Goal: Information Seeking & Learning: Learn about a topic

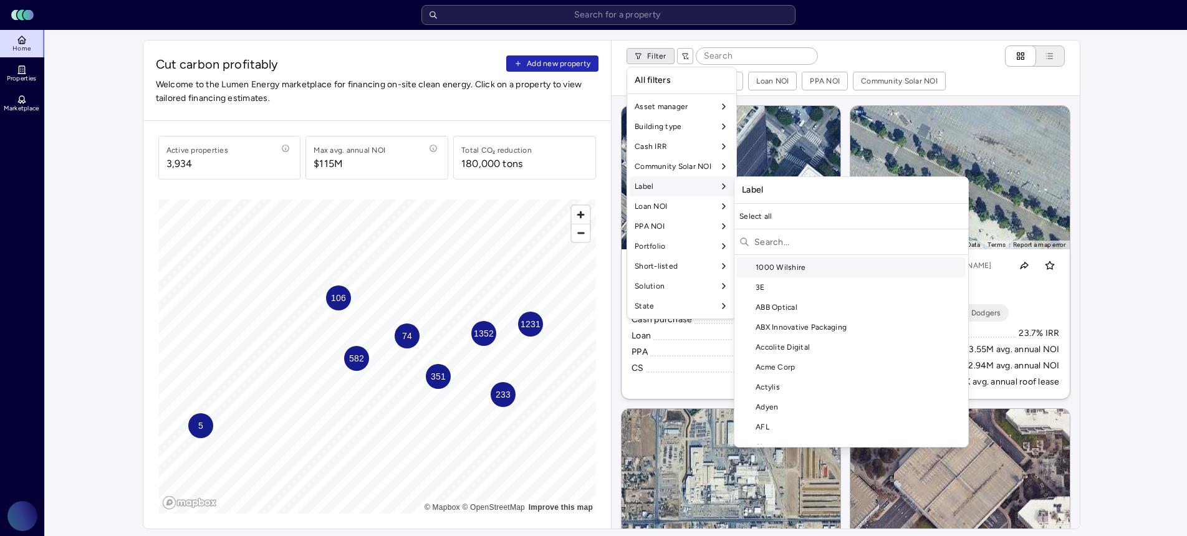
click at [774, 240] on input "text" at bounding box center [858, 242] width 209 height 20
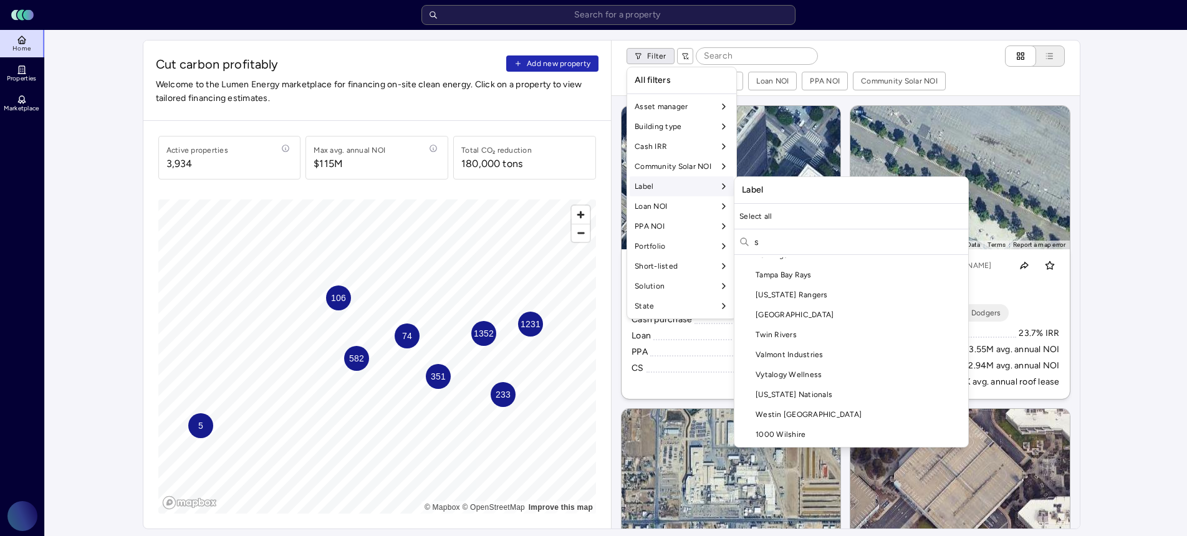
click at [789, 241] on input "s" at bounding box center [858, 242] width 209 height 20
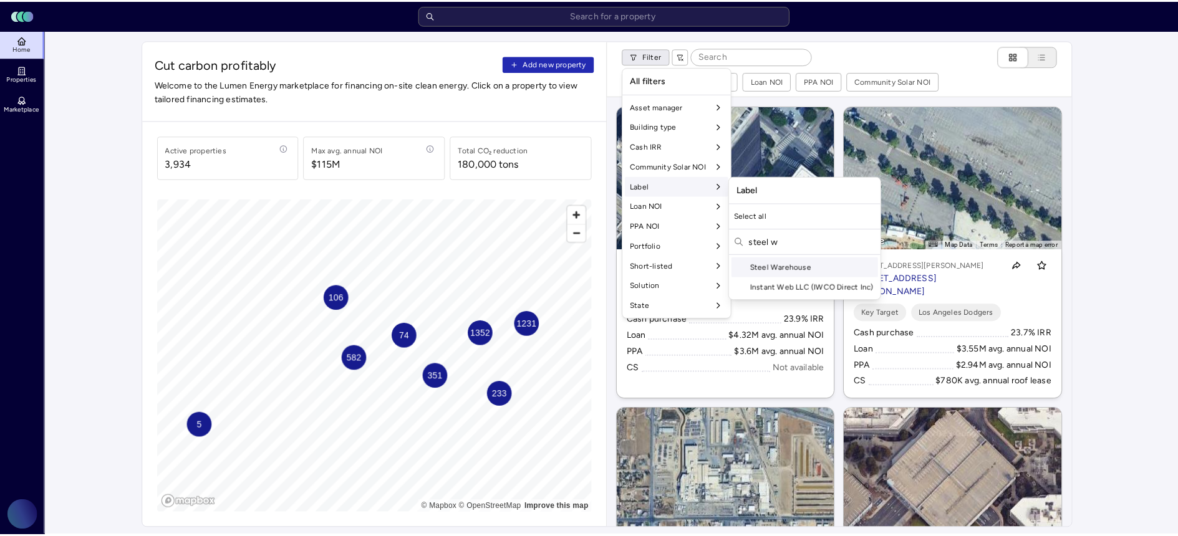
scroll to position [0, 0]
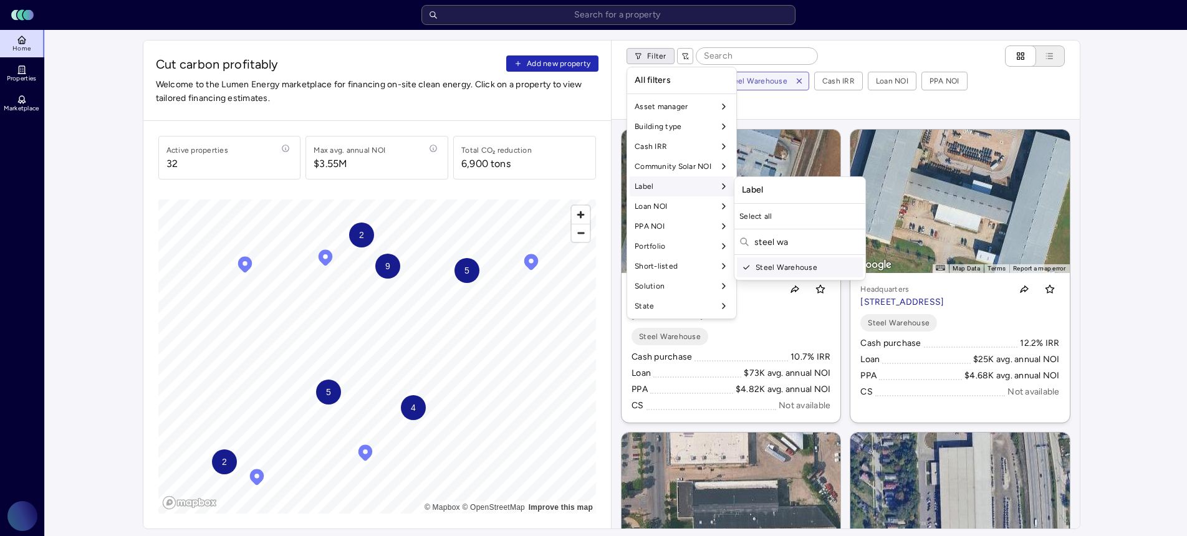
type input "steel wa"
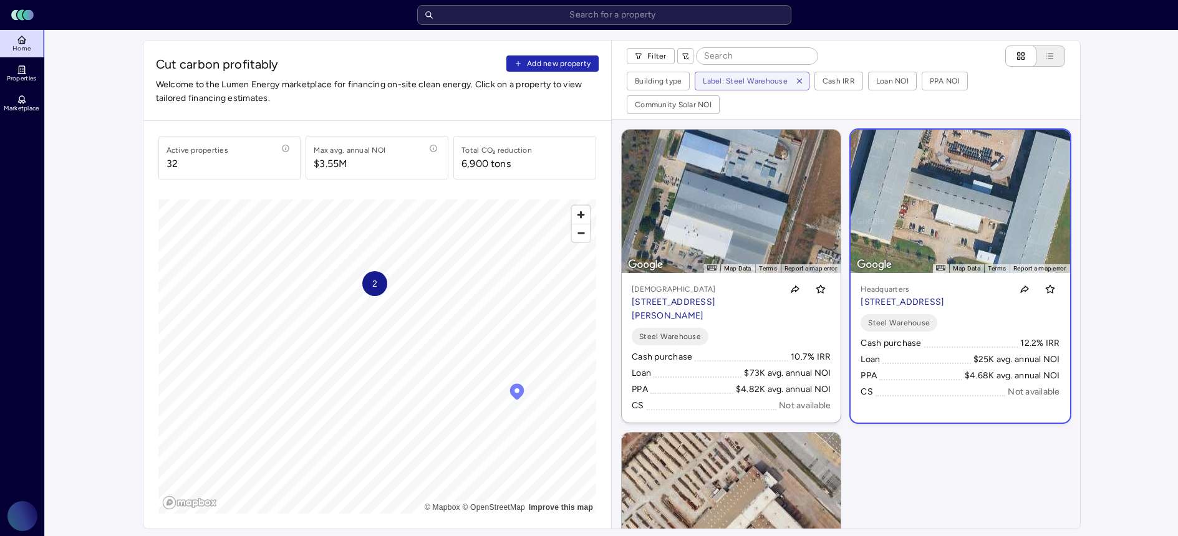
click at [921, 283] on p "Headquarters" at bounding box center [902, 289] width 84 height 12
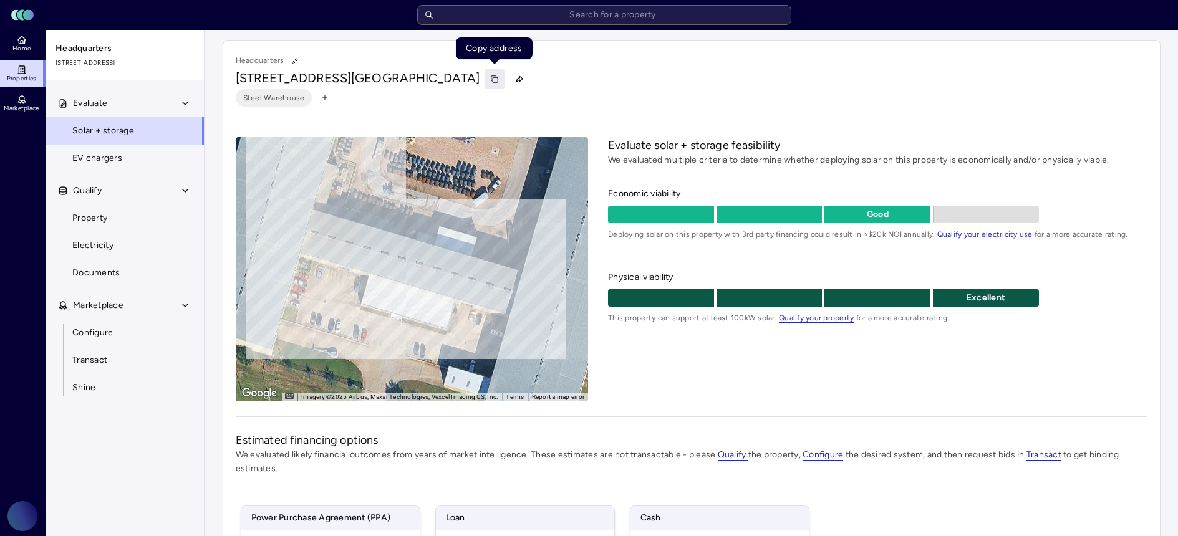
click at [491, 80] on icon "button" at bounding box center [494, 79] width 9 height 9
click at [147, 220] on link "Property" at bounding box center [125, 218] width 160 height 27
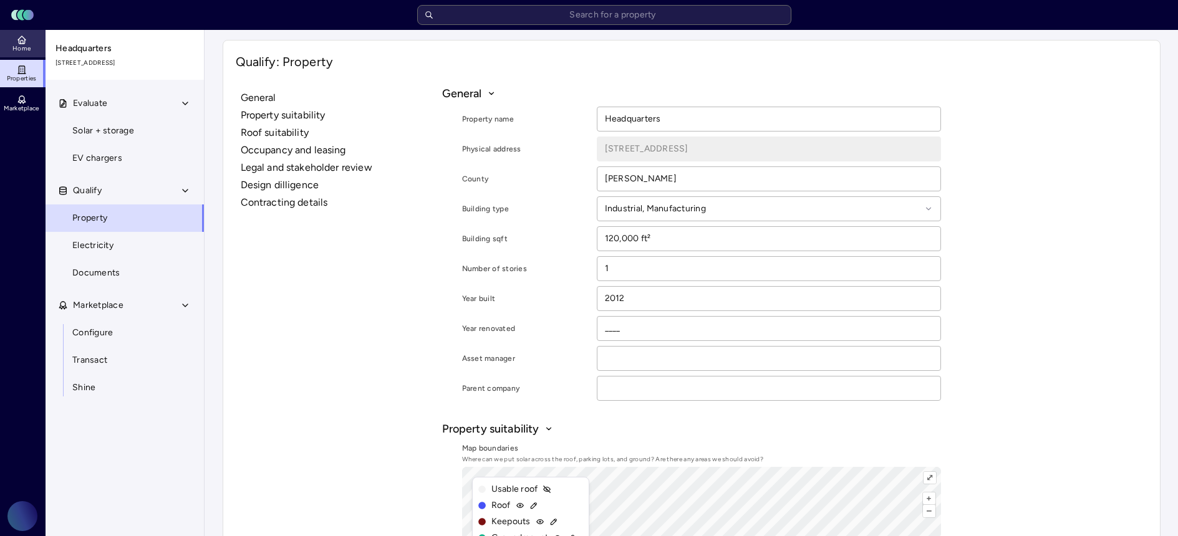
click at [25, 45] on span "Home" at bounding box center [21, 48] width 18 height 7
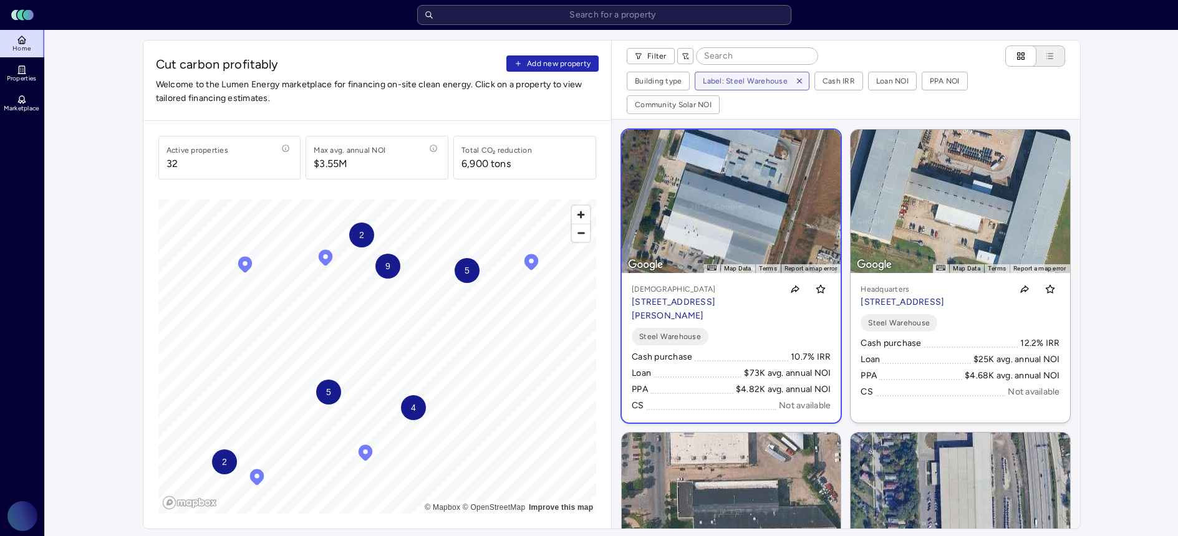
click at [748, 194] on link "← Move left → Move right ↑ Move up ↓ Move down + Zoom in - Zoom out Home Jump l…" at bounding box center [731, 276] width 219 height 293
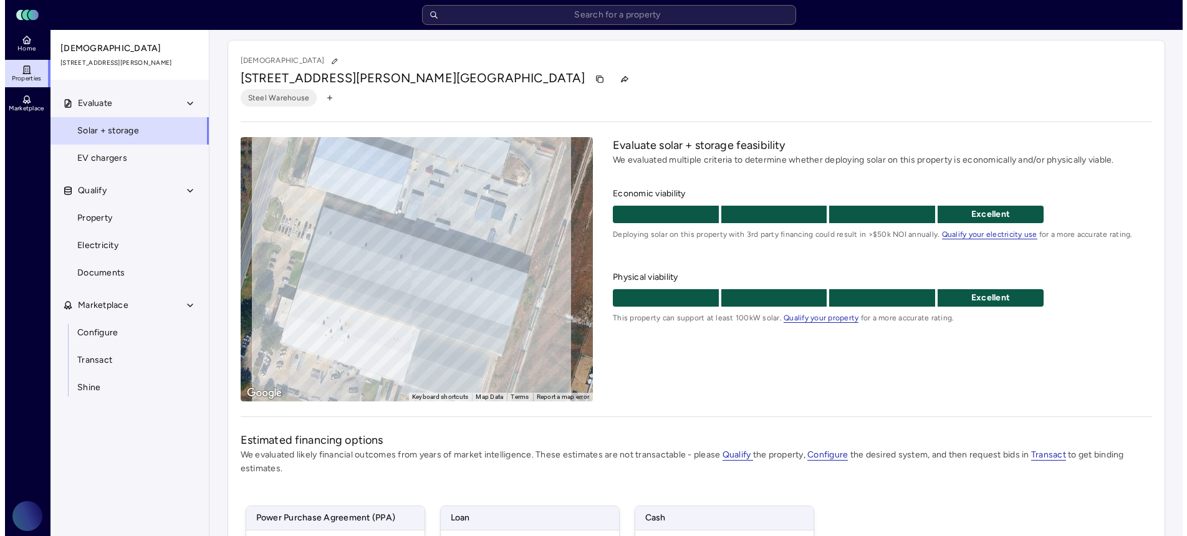
scroll to position [261, 0]
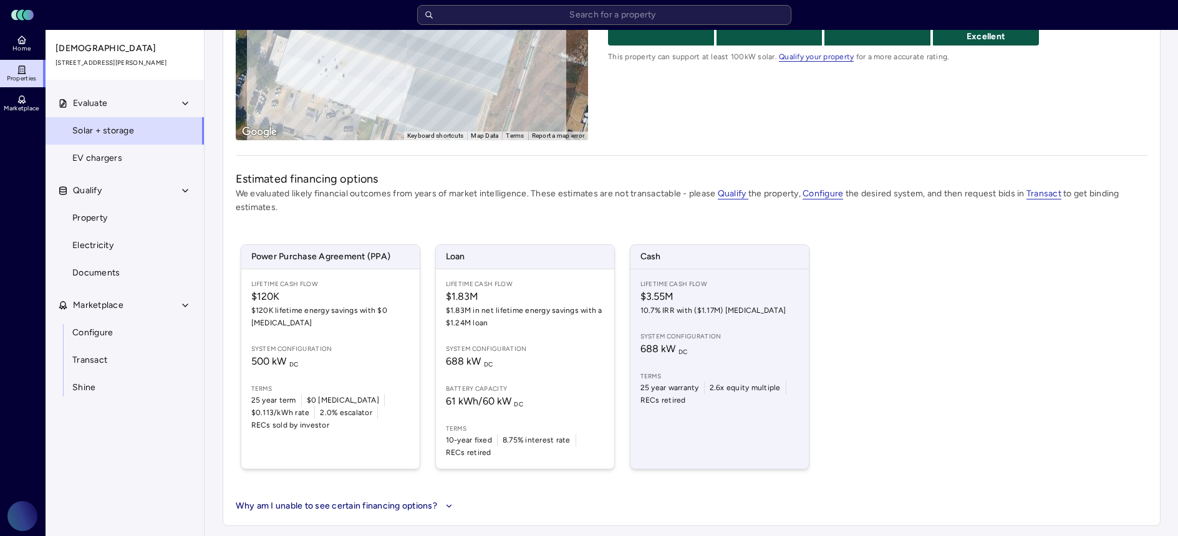
click at [758, 340] on span "System configuration" at bounding box center [719, 337] width 158 height 10
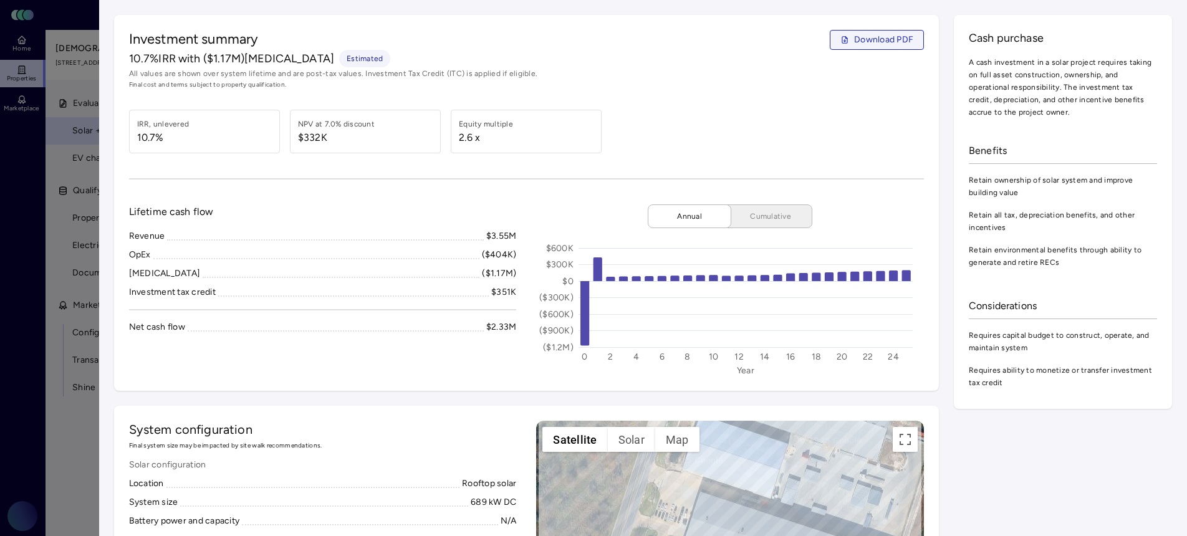
click at [871, 48] on button "Download PDF" at bounding box center [877, 40] width 94 height 20
click at [82, 315] on div at bounding box center [593, 268] width 1187 height 536
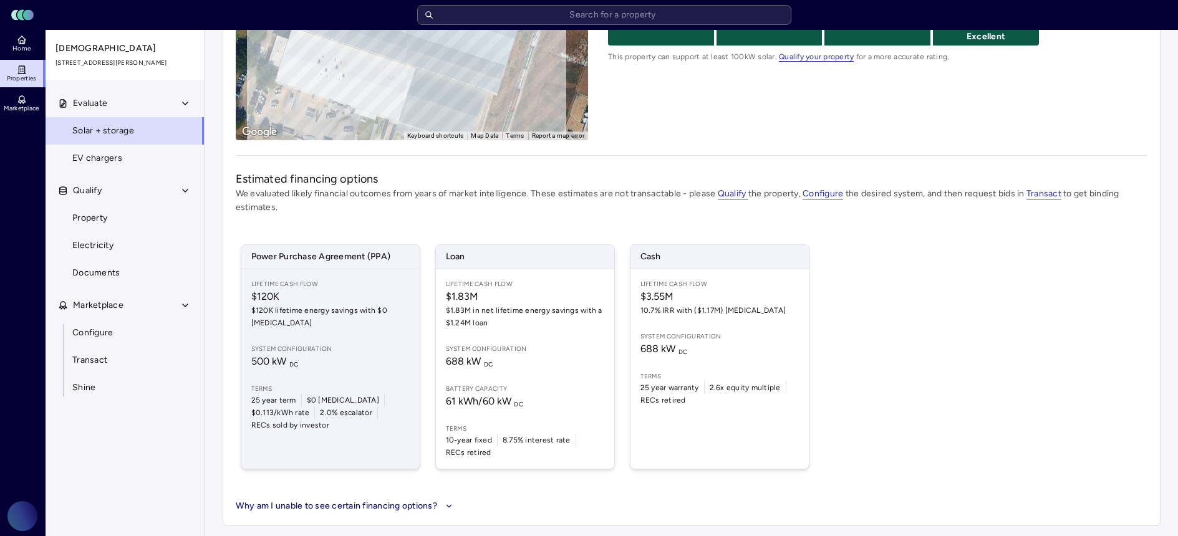
click at [342, 344] on span "System configuration" at bounding box center [330, 349] width 158 height 10
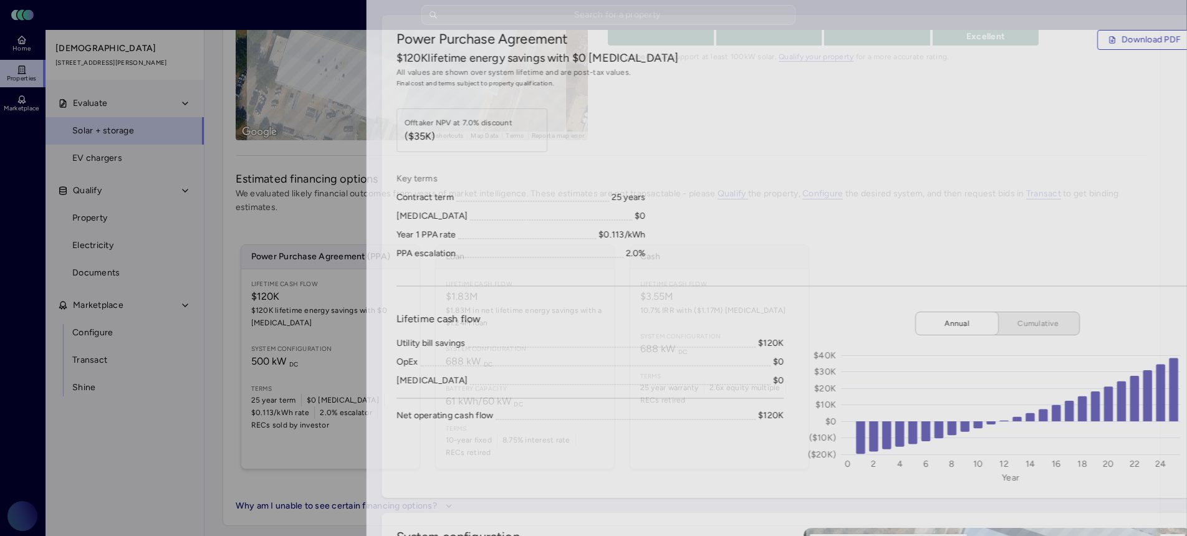
click at [91, 92] on div at bounding box center [593, 268] width 1187 height 536
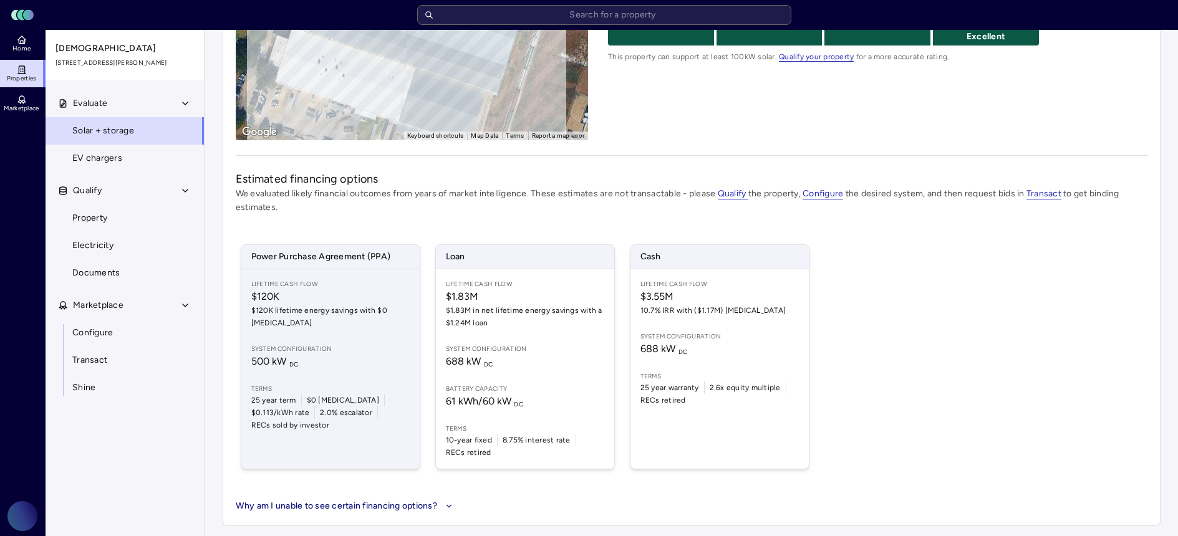
click at [274, 322] on div "Lifetime Cash Flow $120K $120K lifetime energy savings with $0 [MEDICAL_DATA] S…" at bounding box center [330, 369] width 178 height 200
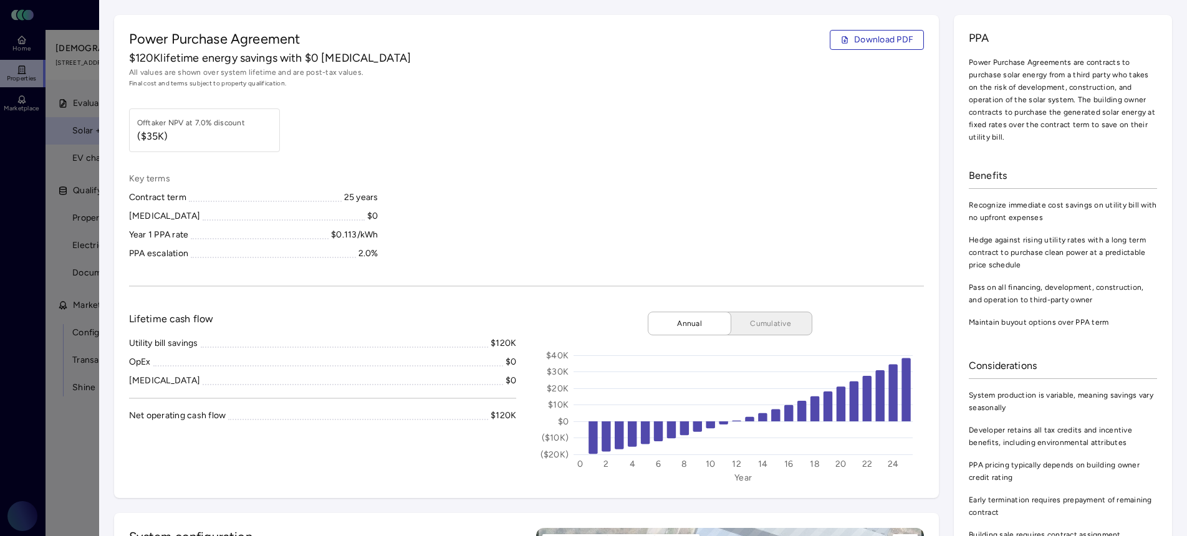
click at [32, 194] on div at bounding box center [593, 268] width 1187 height 536
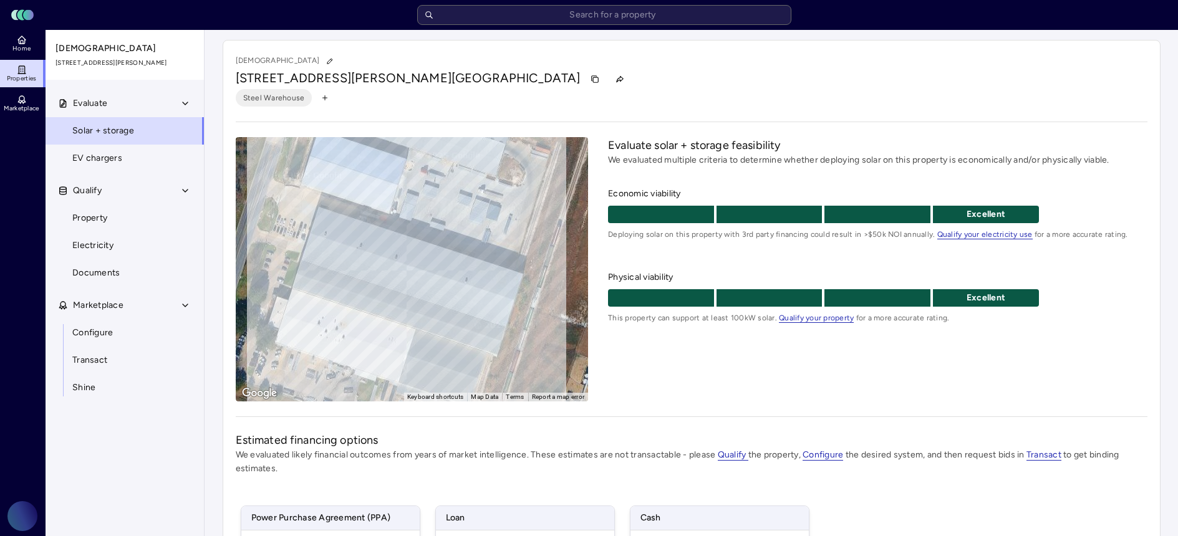
click at [39, 67] on link "Properties" at bounding box center [23, 73] width 46 height 27
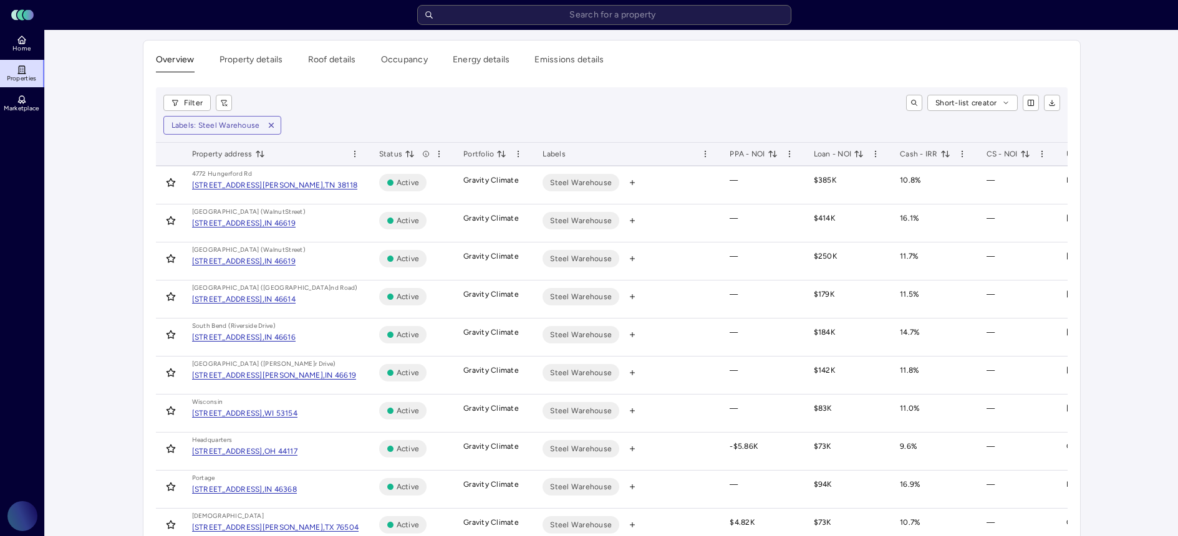
click at [900, 153] on span "Cash - IRR" at bounding box center [925, 154] width 51 height 12
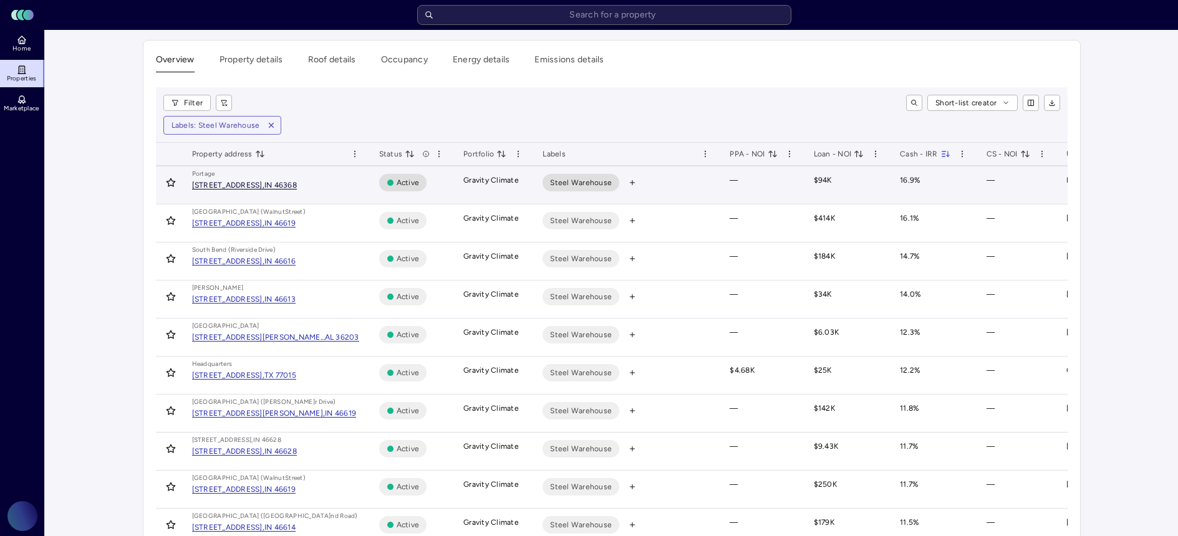
click at [297, 186] on div "IN 46368" at bounding box center [280, 184] width 32 height 7
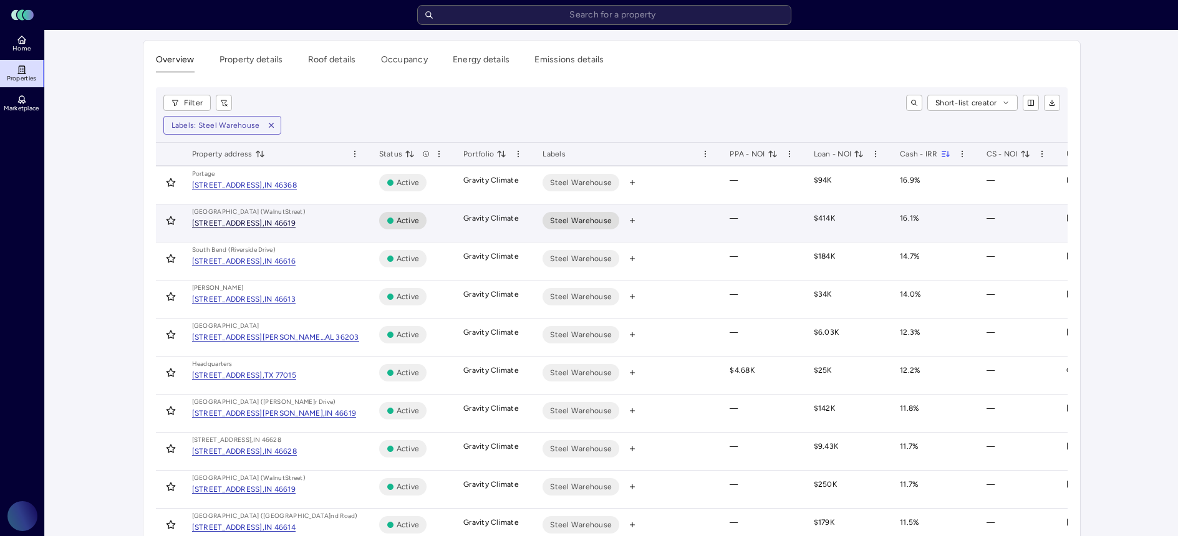
click at [264, 224] on div "[STREET_ADDRESS]," at bounding box center [228, 222] width 72 height 7
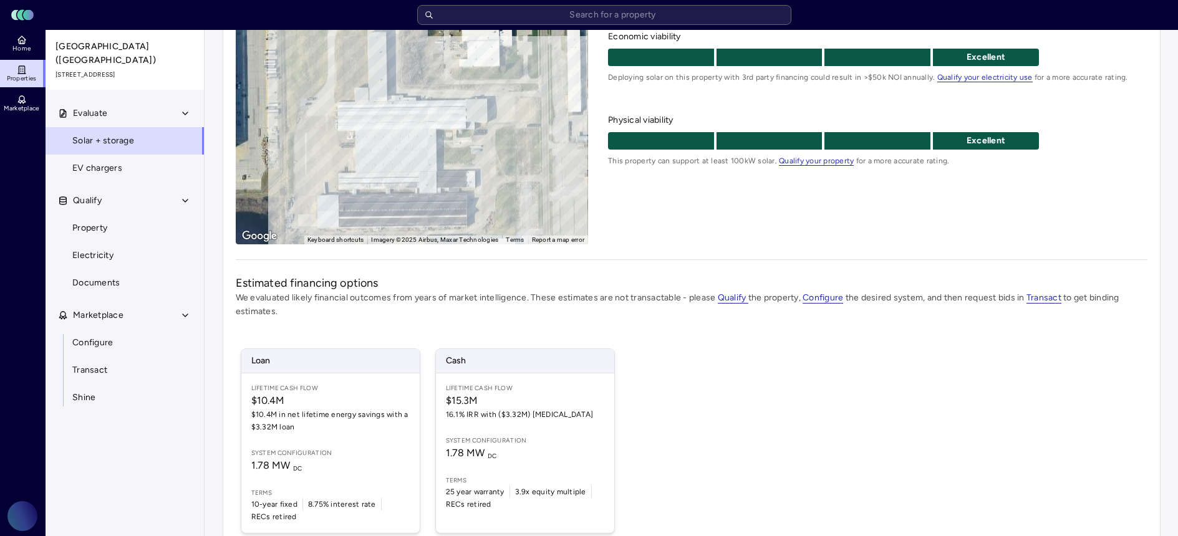
scroll to position [160, 0]
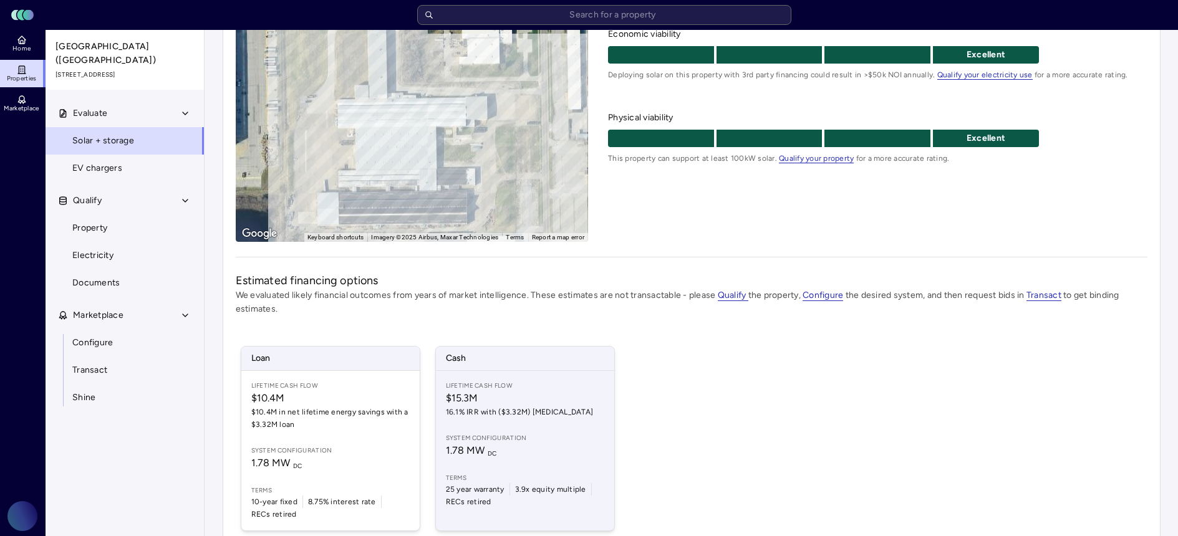
click at [547, 425] on div "Lifetime Cash Flow $15.3M 16.1% IRR with ($3.32M) [MEDICAL_DATA] System configu…" at bounding box center [525, 451] width 178 height 160
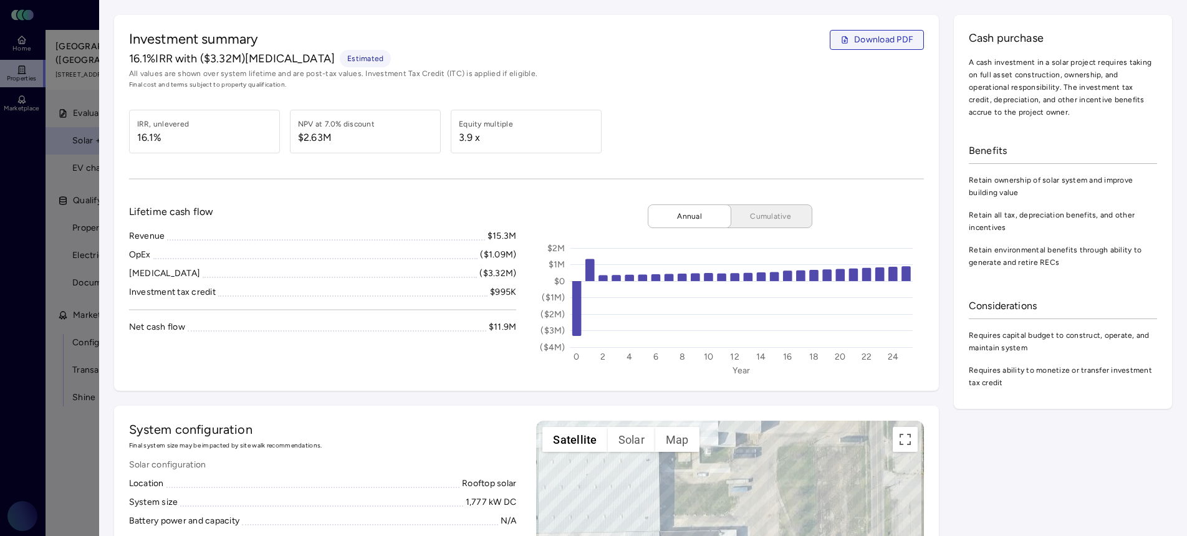
click at [862, 45] on span "Download PDF" at bounding box center [883, 40] width 59 height 14
click at [79, 130] on div at bounding box center [593, 268] width 1187 height 536
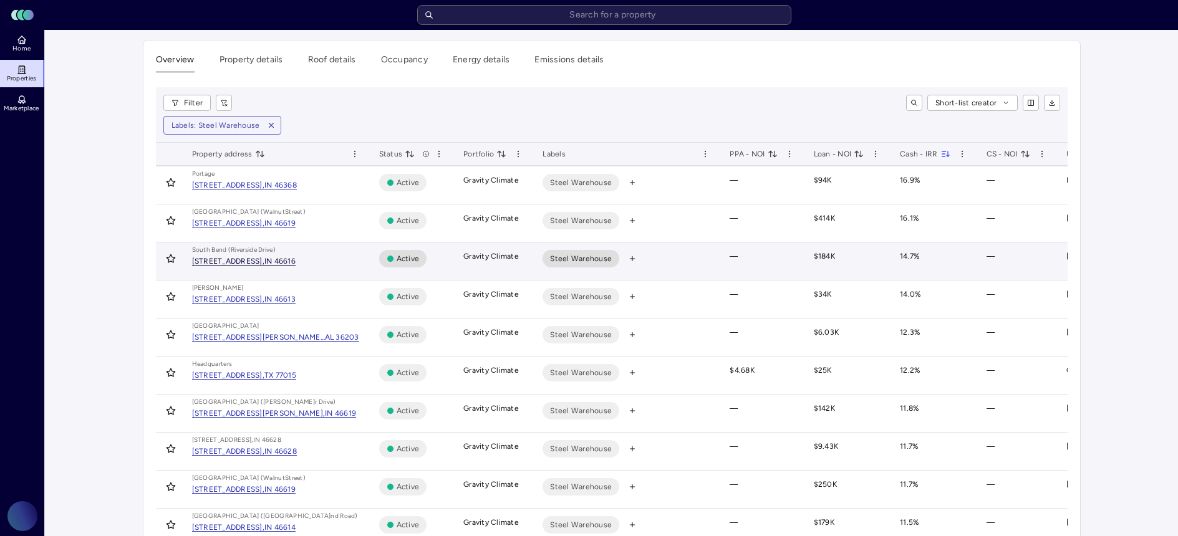
click at [296, 262] on div "IN 46616" at bounding box center [279, 261] width 31 height 7
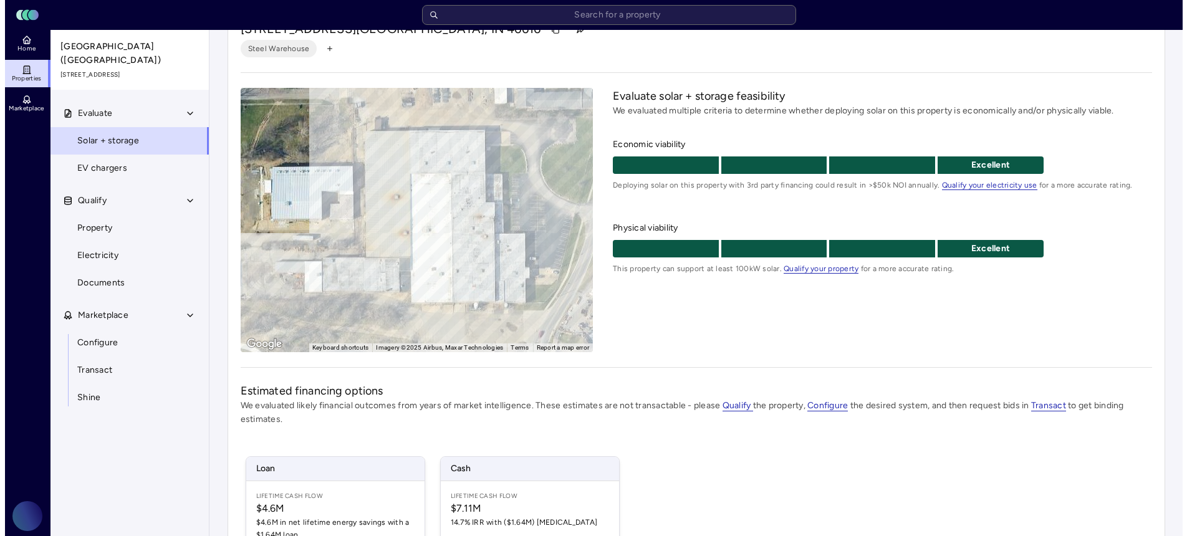
scroll to position [68, 0]
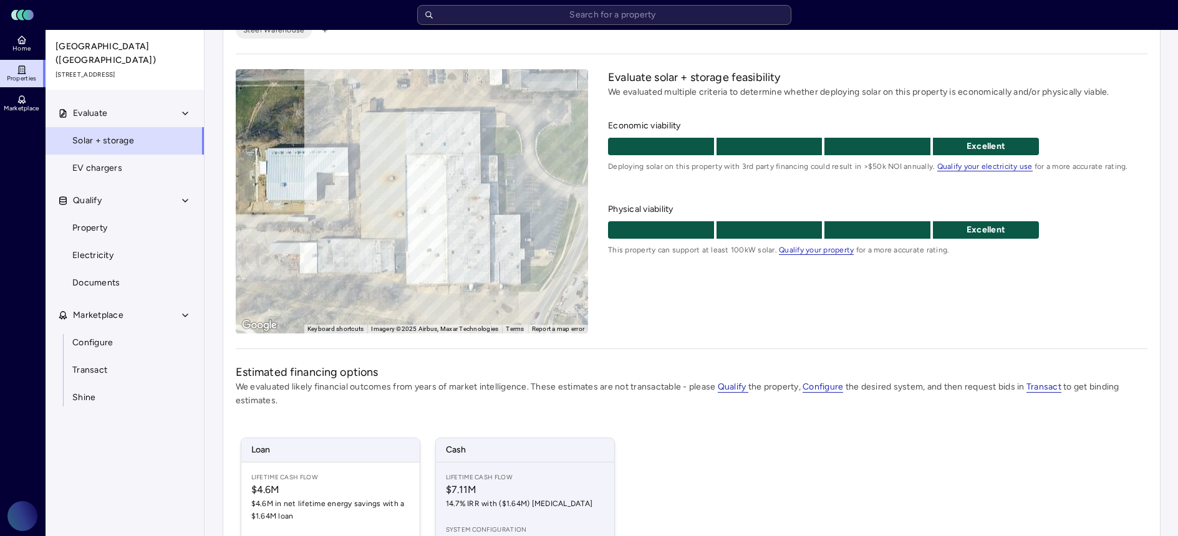
click at [533, 478] on span "Lifetime Cash Flow" at bounding box center [525, 478] width 158 height 10
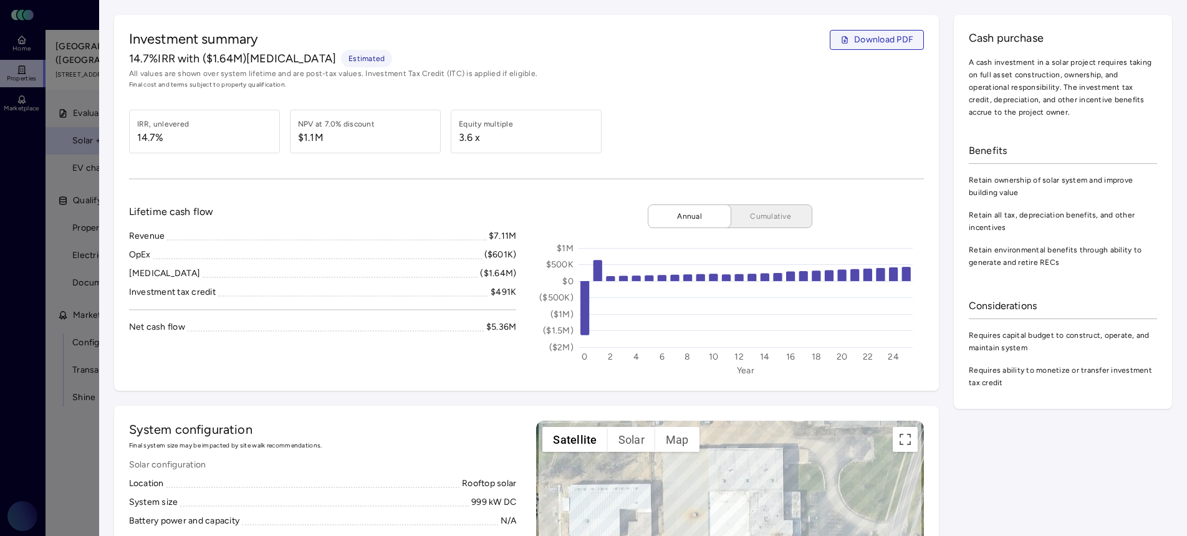
click at [897, 45] on span "Download PDF" at bounding box center [883, 40] width 59 height 14
click at [54, 98] on div at bounding box center [593, 268] width 1187 height 536
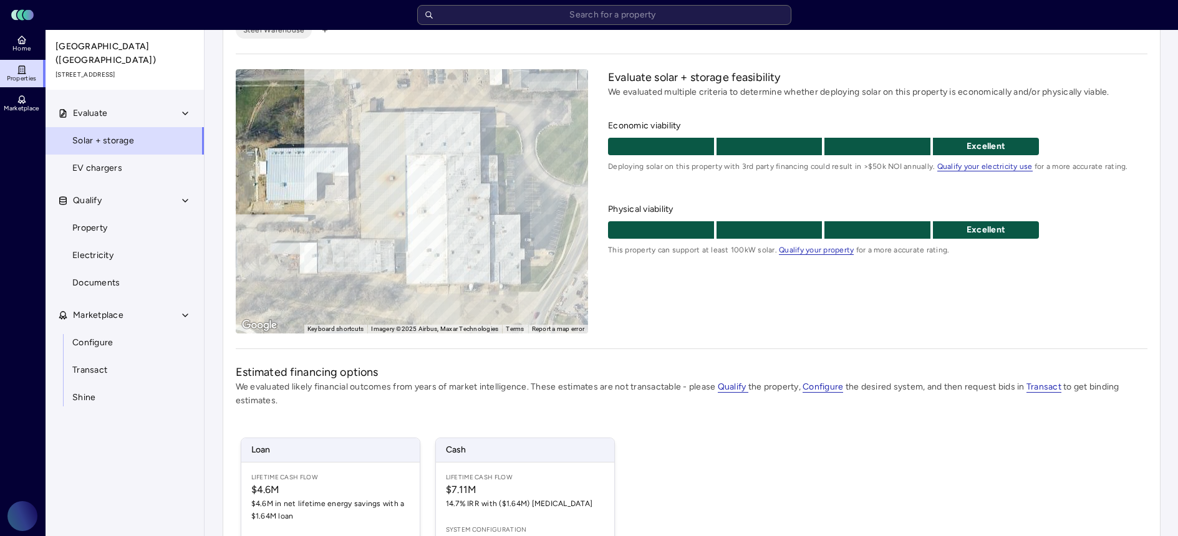
click at [31, 85] on link "Properties" at bounding box center [23, 73] width 46 height 27
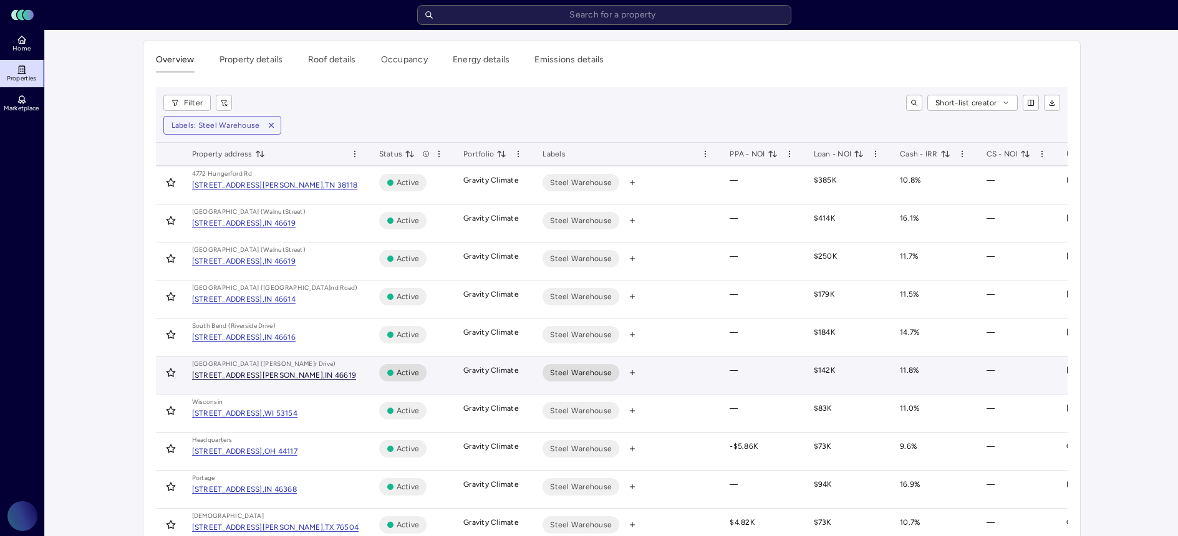
click at [284, 376] on div "[STREET_ADDRESS][PERSON_NAME]," at bounding box center [258, 375] width 133 height 7
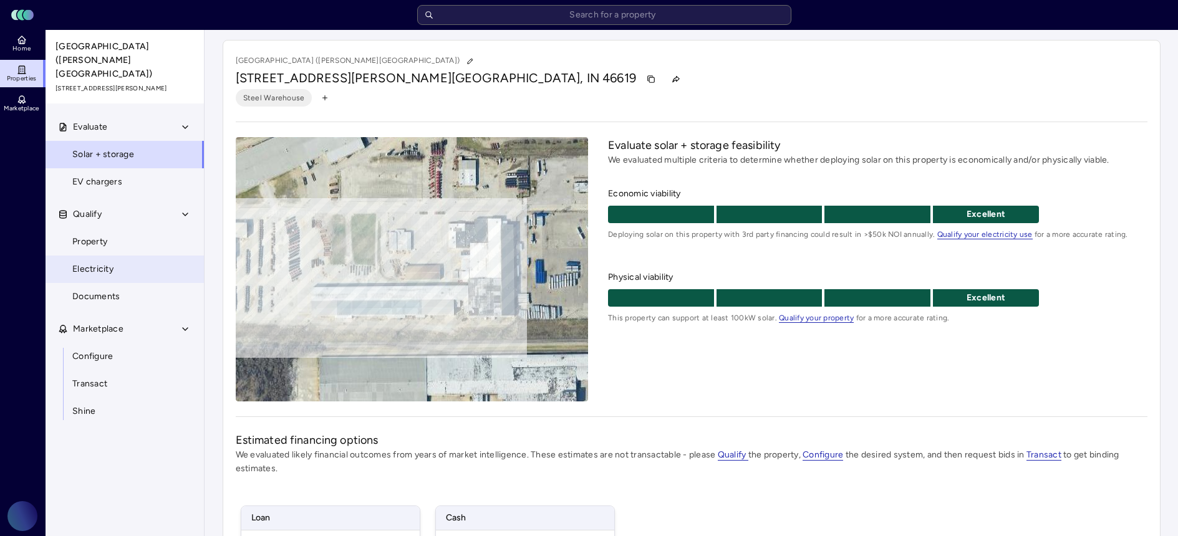
click at [141, 256] on link "Electricity" at bounding box center [125, 269] width 160 height 27
click at [163, 256] on link "Electricity" at bounding box center [125, 269] width 160 height 27
click at [160, 256] on link "Electricity" at bounding box center [125, 269] width 160 height 27
click at [94, 263] on span "Electricity" at bounding box center [92, 270] width 41 height 14
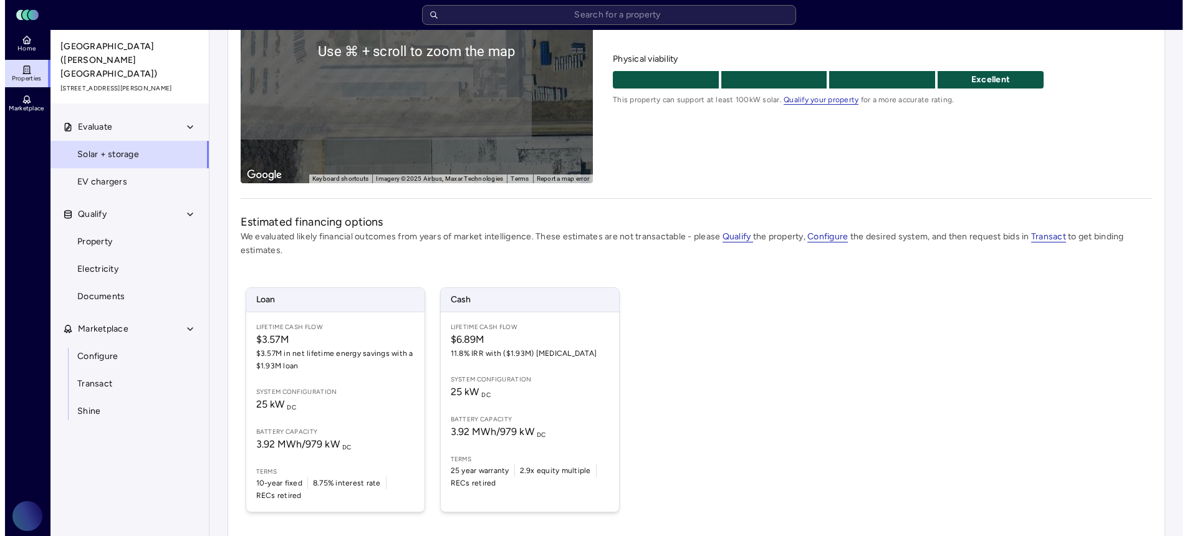
scroll to position [219, 0]
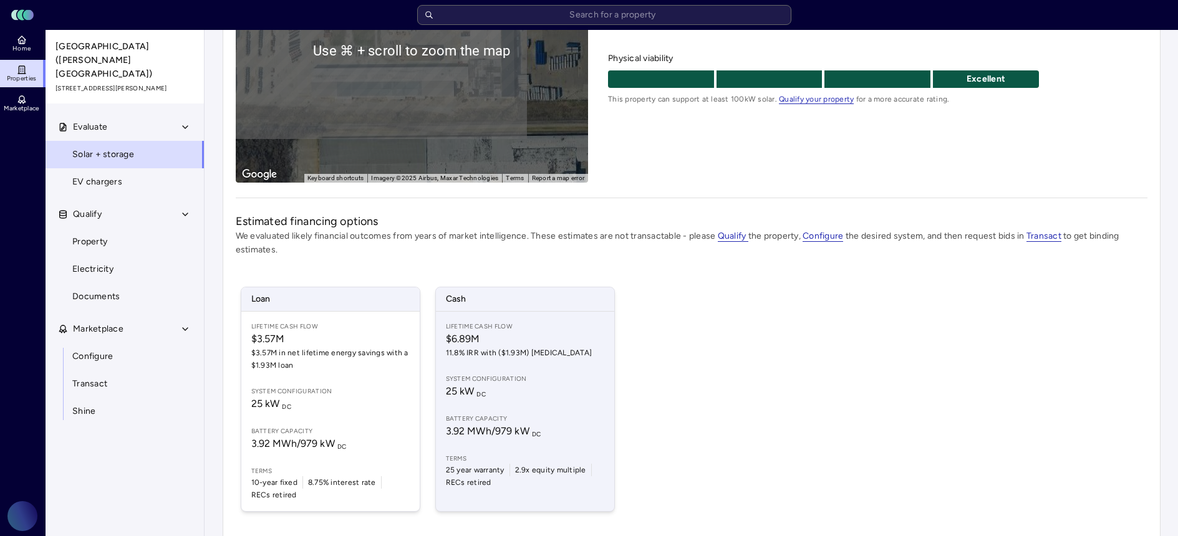
click at [547, 394] on span "25 kW DC" at bounding box center [525, 391] width 158 height 15
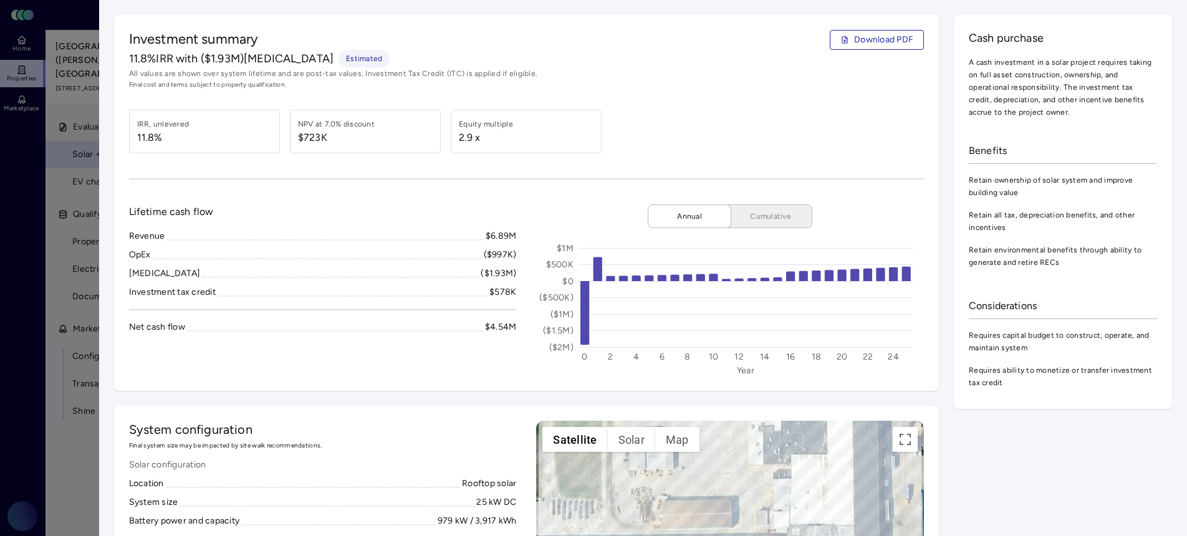
click at [79, 307] on div at bounding box center [593, 268] width 1187 height 536
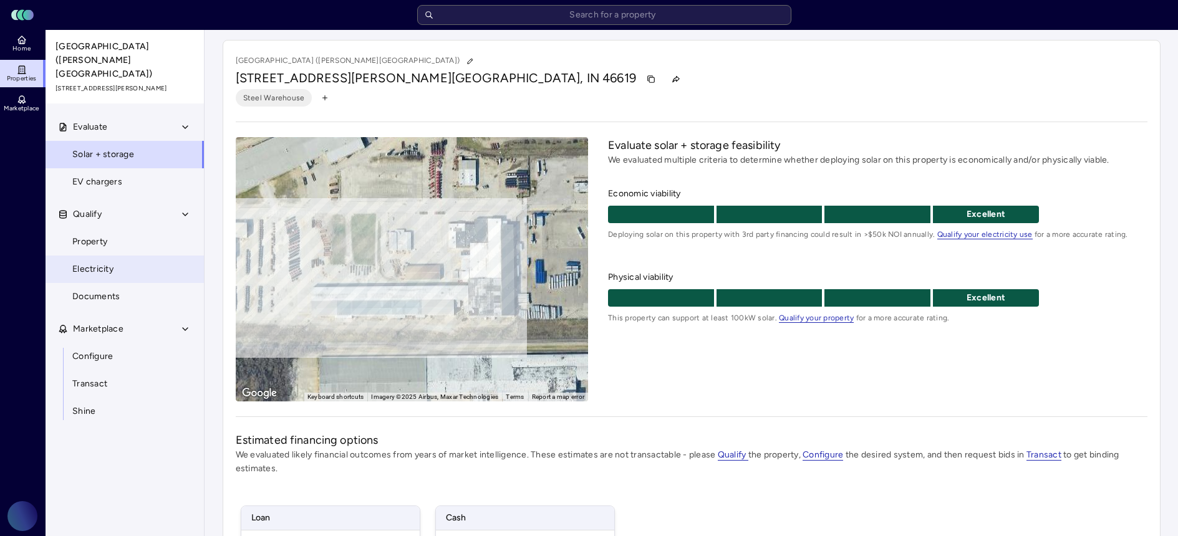
click at [87, 263] on span "Electricity" at bounding box center [92, 270] width 41 height 14
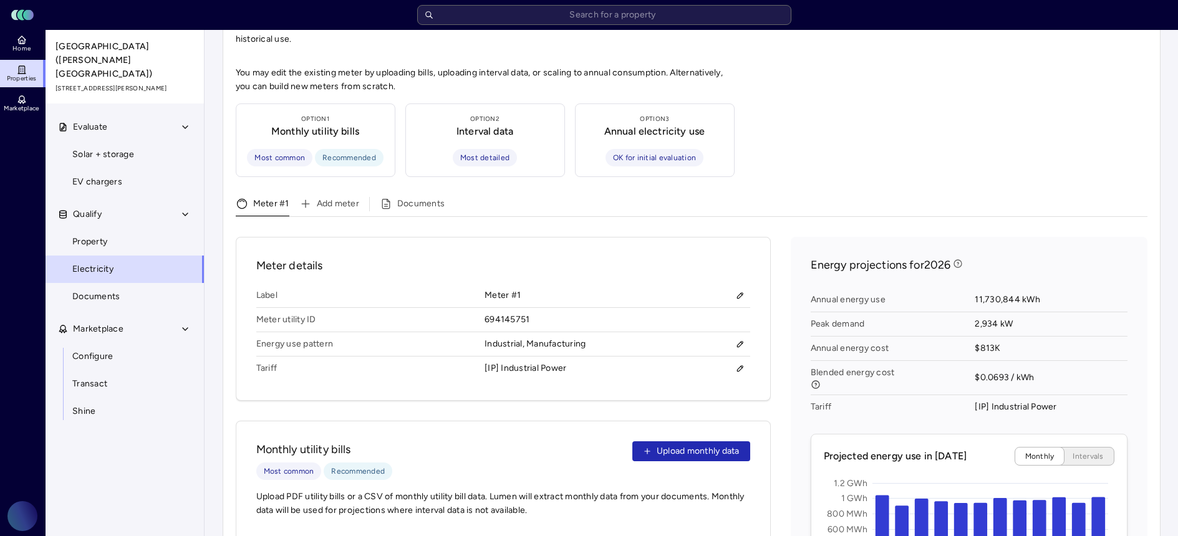
scroll to position [59, 0]
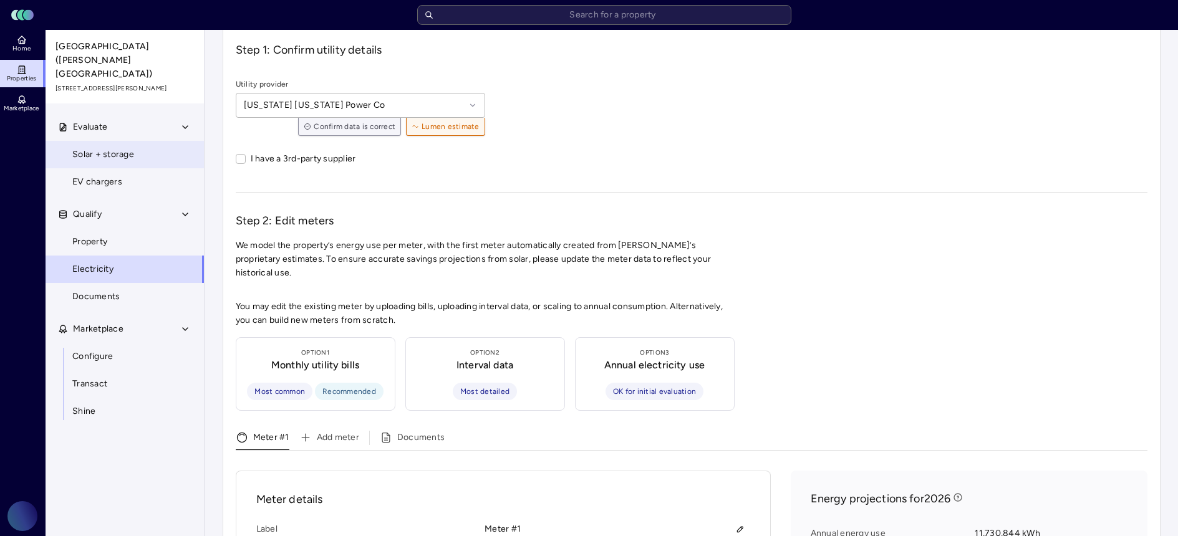
click at [115, 141] on link "Solar + storage" at bounding box center [125, 154] width 160 height 27
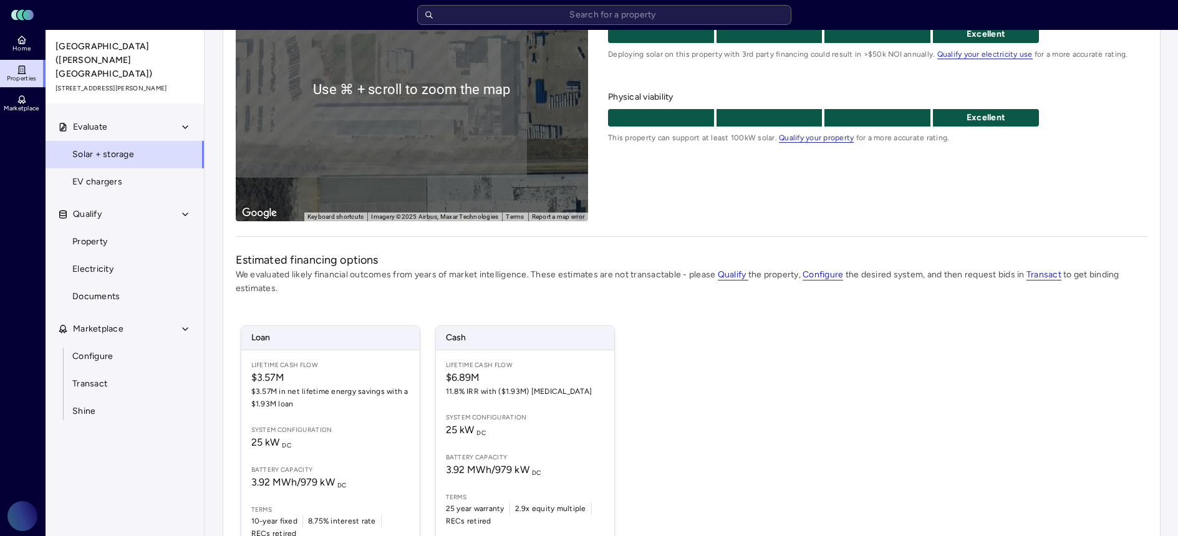
scroll to position [218, 0]
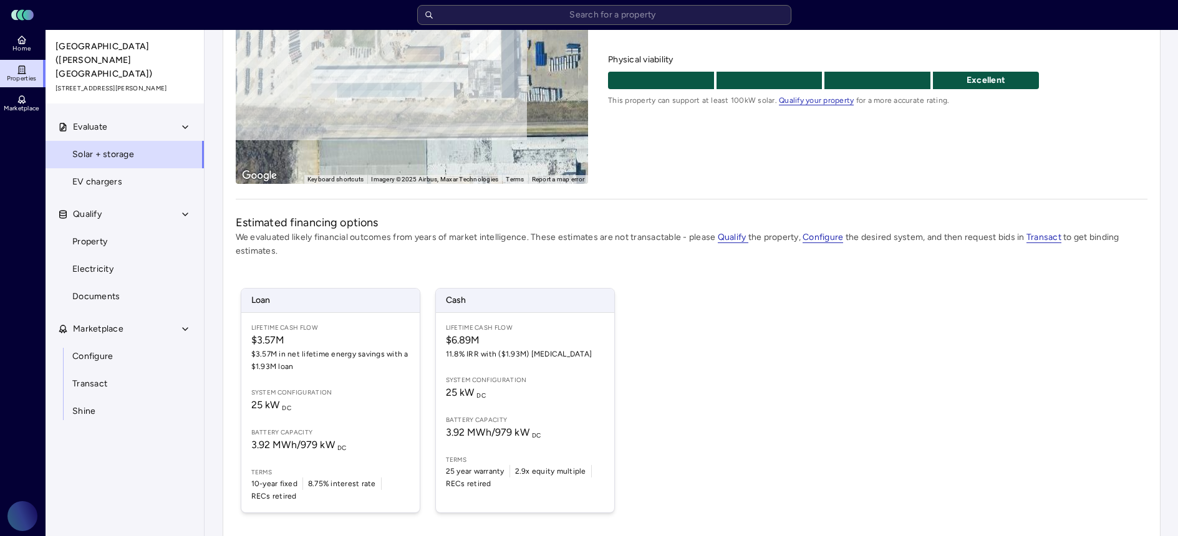
click at [705, 354] on div "Loan Lifetime Cash Flow $3.57M $3.57M in net lifetime energy savings with a $1.…" at bounding box center [692, 400] width 912 height 255
click at [683, 327] on div "Loan Lifetime Cash Flow $3.57M $3.57M in net lifetime energy savings with a $1.…" at bounding box center [692, 400] width 912 height 255
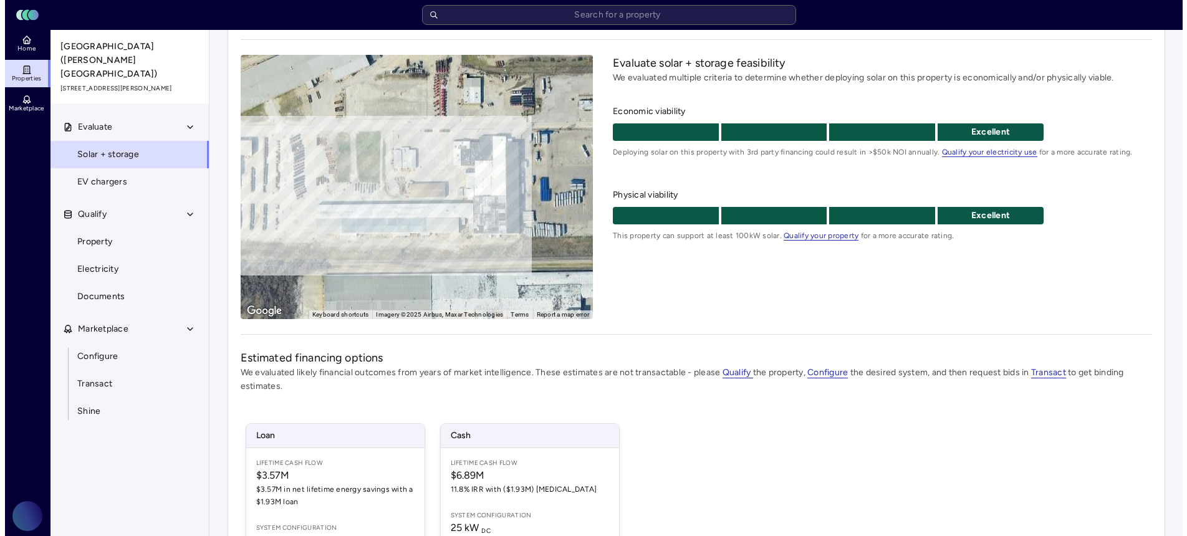
scroll to position [79, 0]
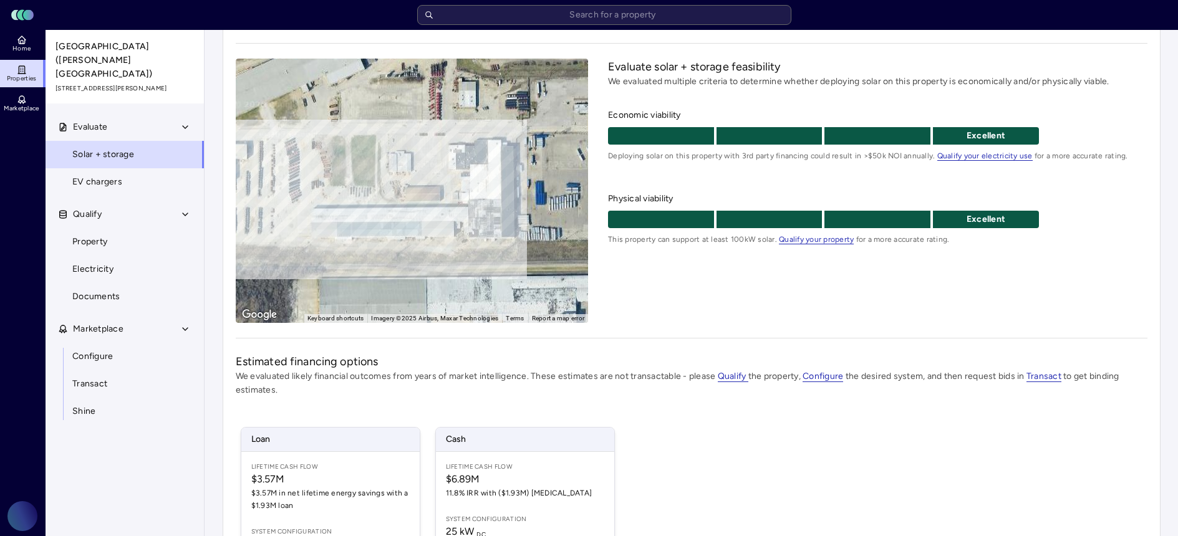
click at [531, 242] on div "To activate drag with keyboard, press Alt + Enter. Once in keyboard drag state,…" at bounding box center [412, 191] width 353 height 264
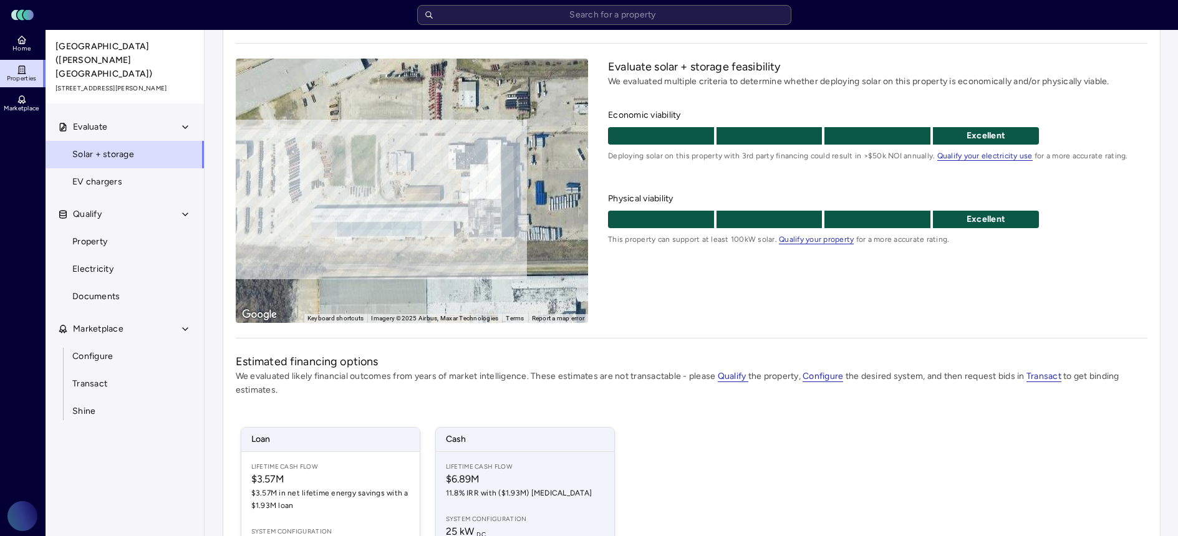
click at [493, 490] on span "11.8% IRR with ($1.93M) [MEDICAL_DATA]" at bounding box center [525, 493] width 158 height 12
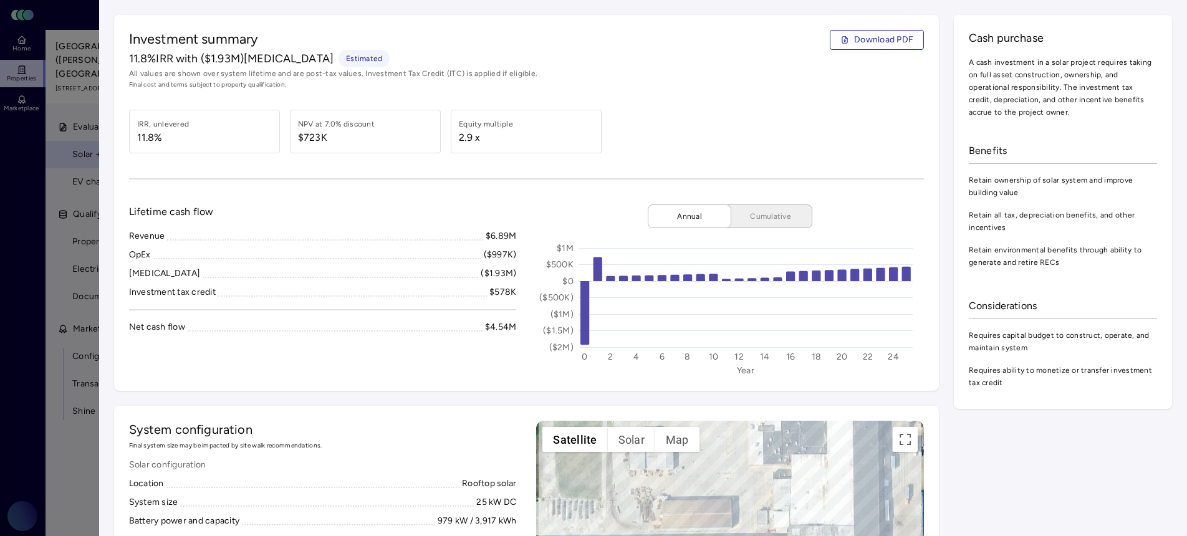
click at [78, 239] on div at bounding box center [593, 268] width 1187 height 536
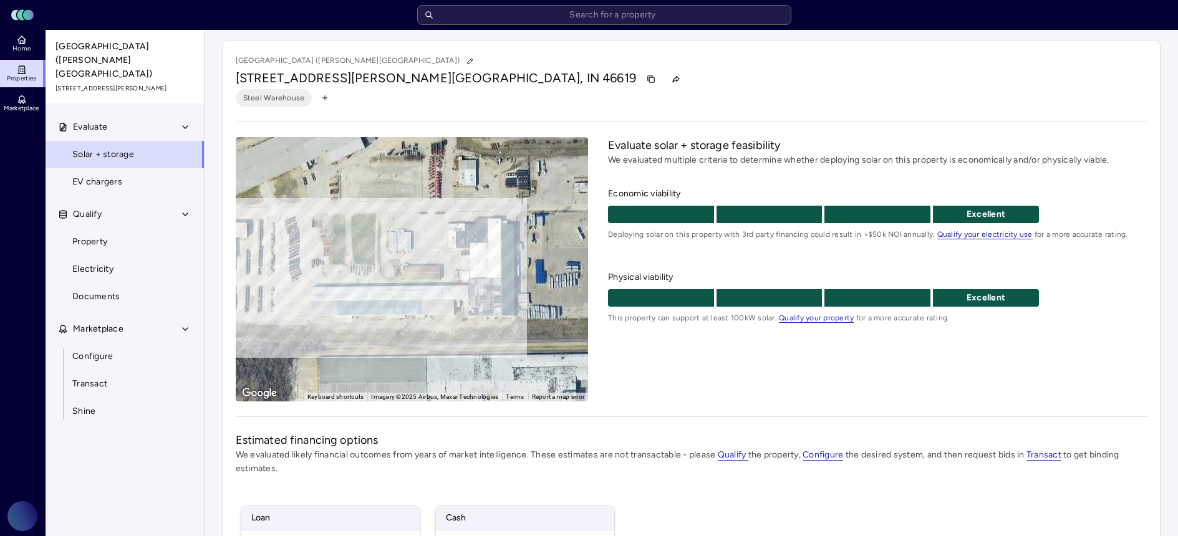
click at [22, 75] on span "Properties" at bounding box center [22, 78] width 30 height 7
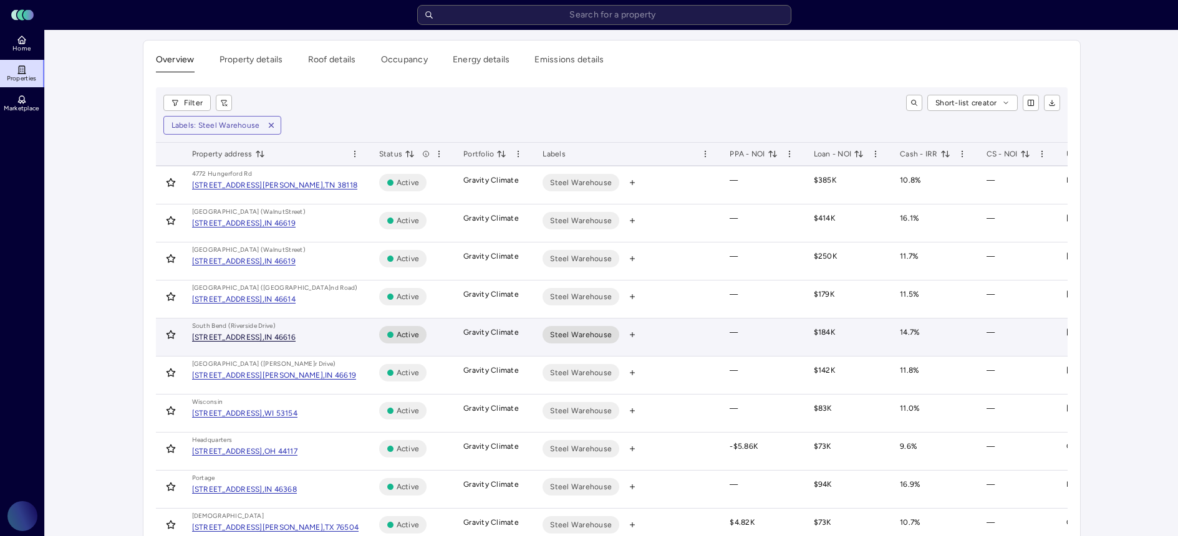
click at [264, 335] on div "[STREET_ADDRESS]," at bounding box center [228, 337] width 72 height 7
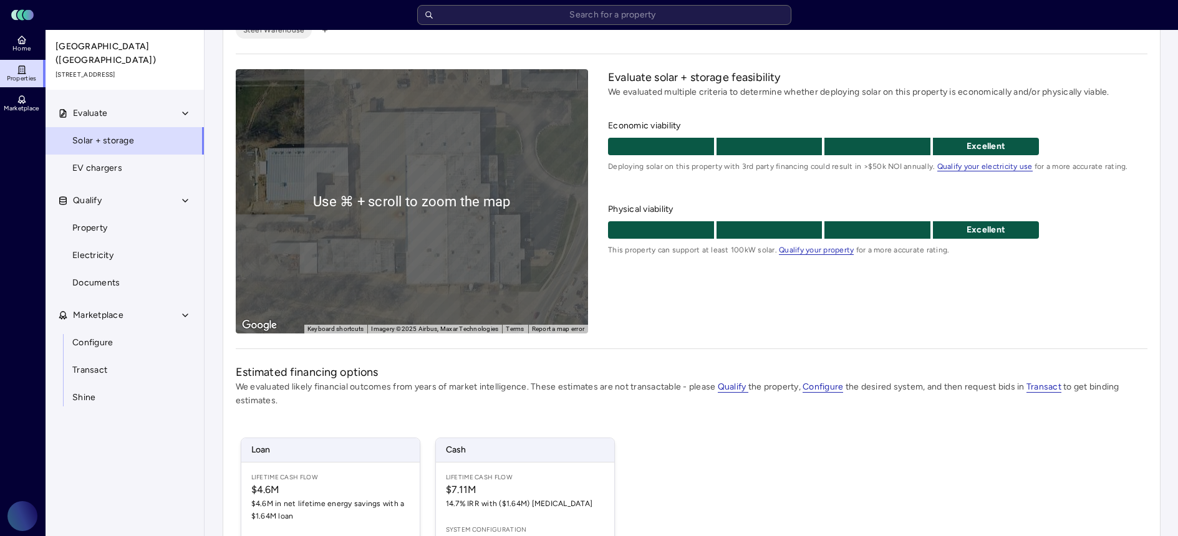
scroll to position [37, 0]
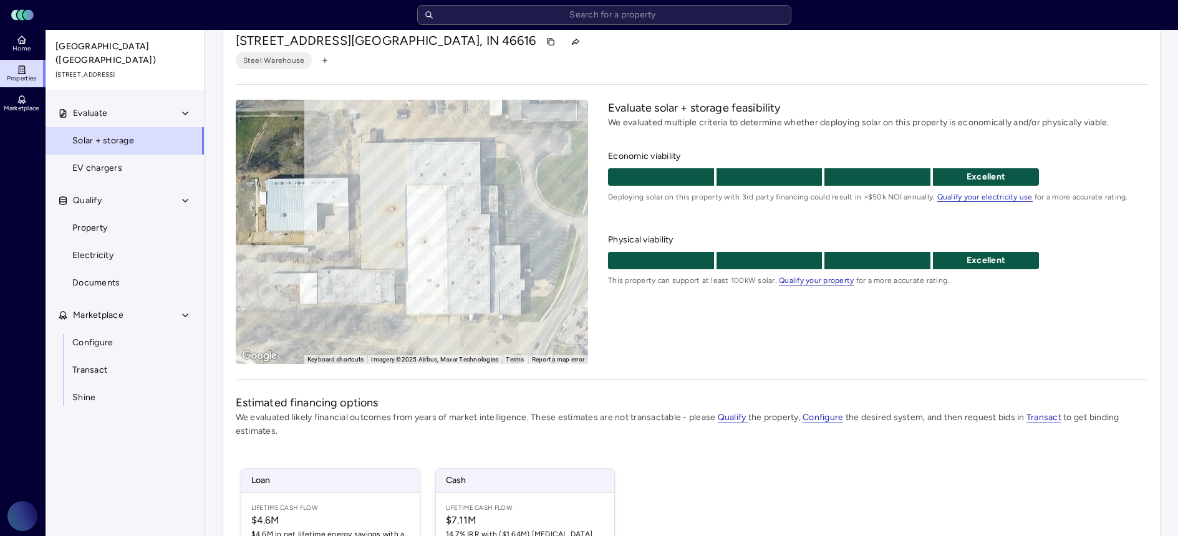
click at [21, 79] on span "Properties" at bounding box center [22, 78] width 30 height 7
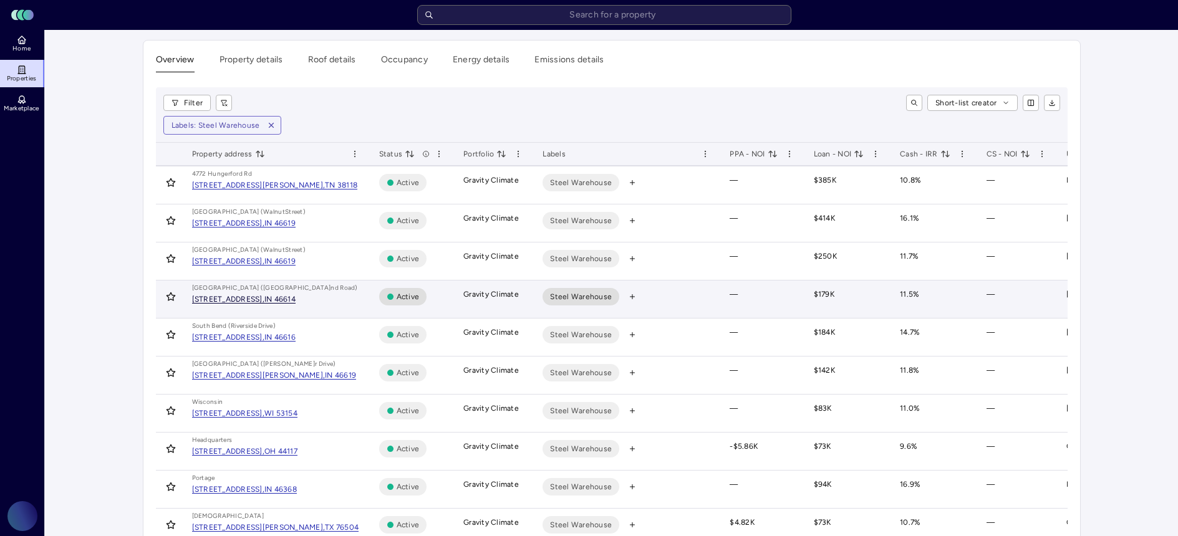
click at [264, 297] on div "[STREET_ADDRESS]," at bounding box center [228, 299] width 72 height 7
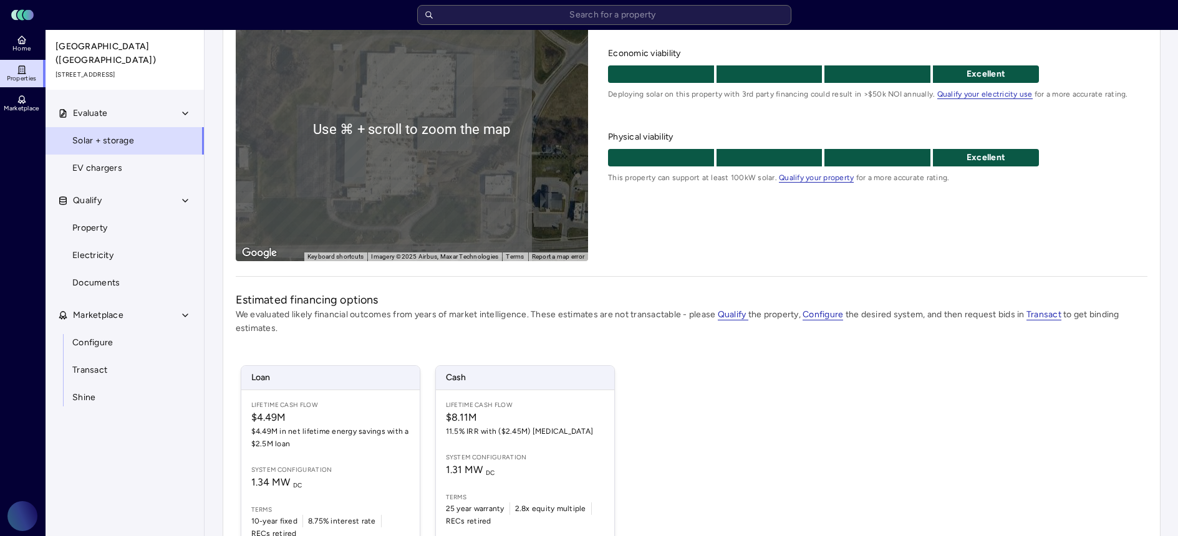
scroll to position [142, 0]
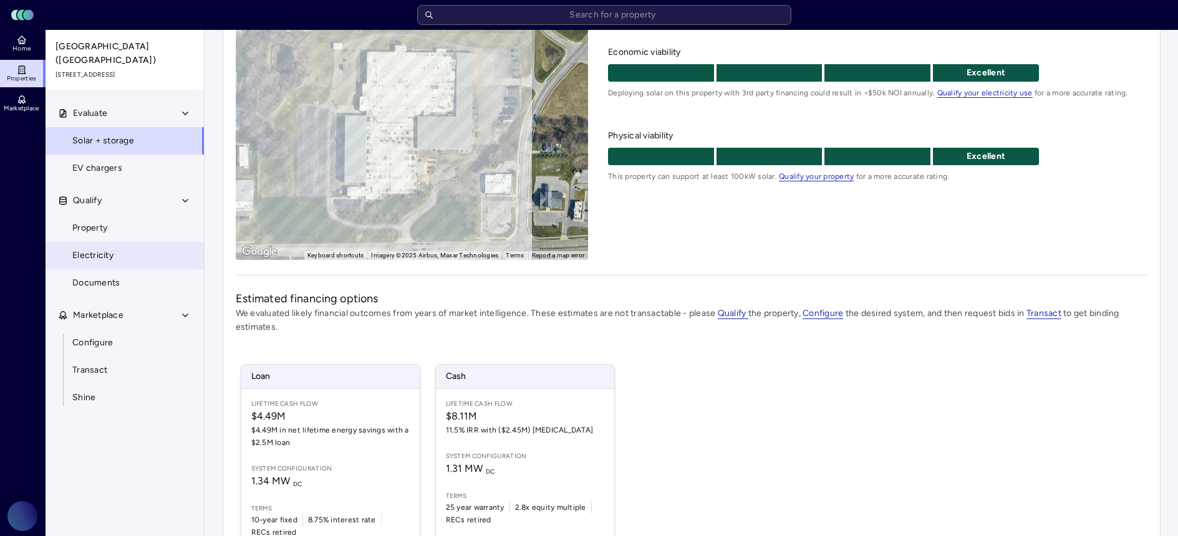
click at [127, 244] on link "Electricity" at bounding box center [125, 255] width 160 height 27
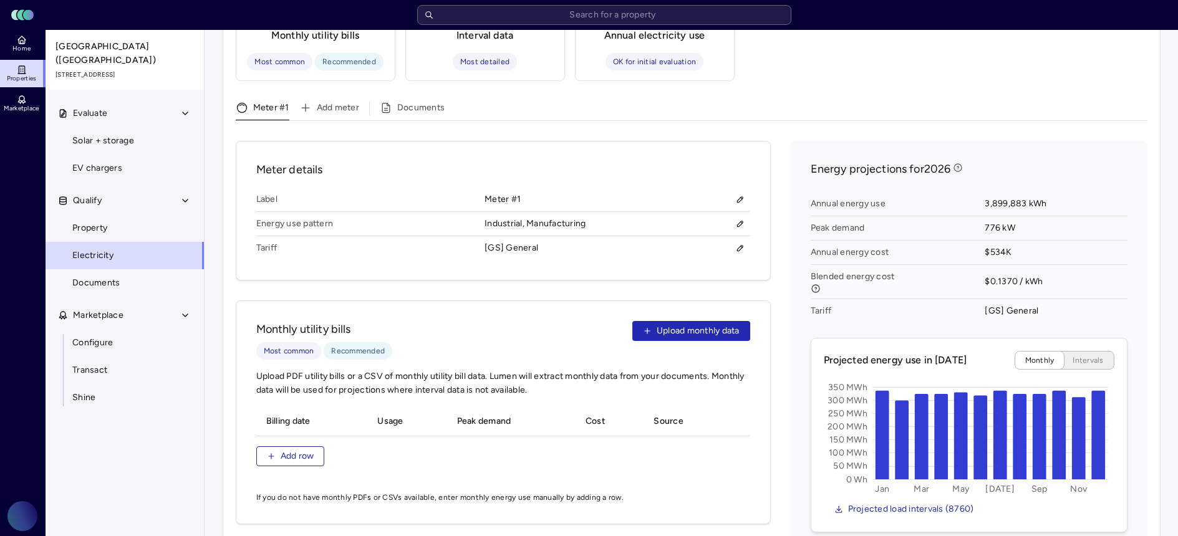
scroll to position [174, 0]
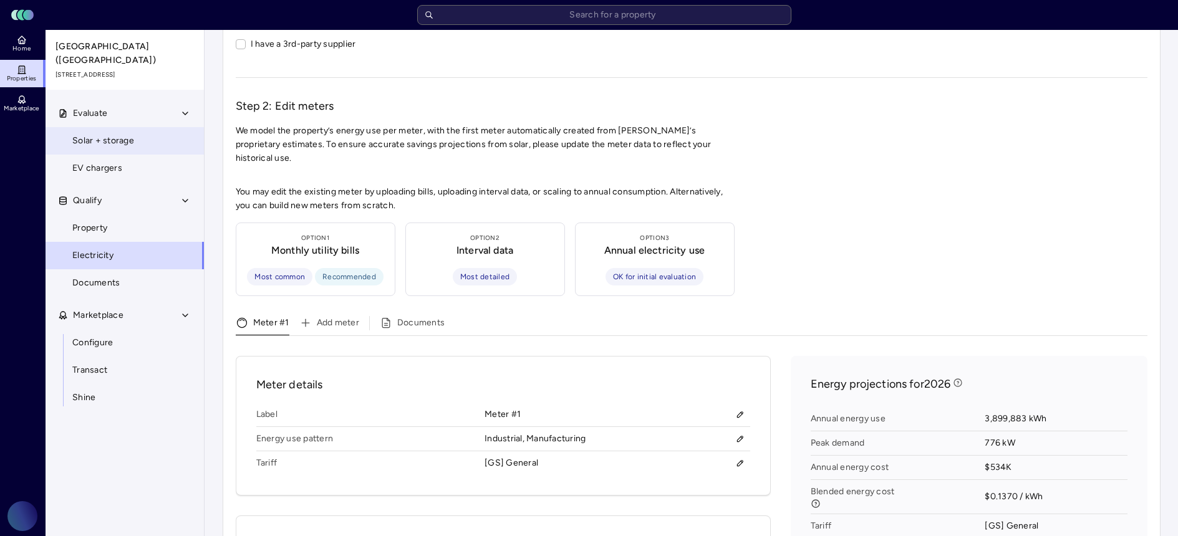
click at [109, 134] on span "Solar + storage" at bounding box center [103, 141] width 62 height 14
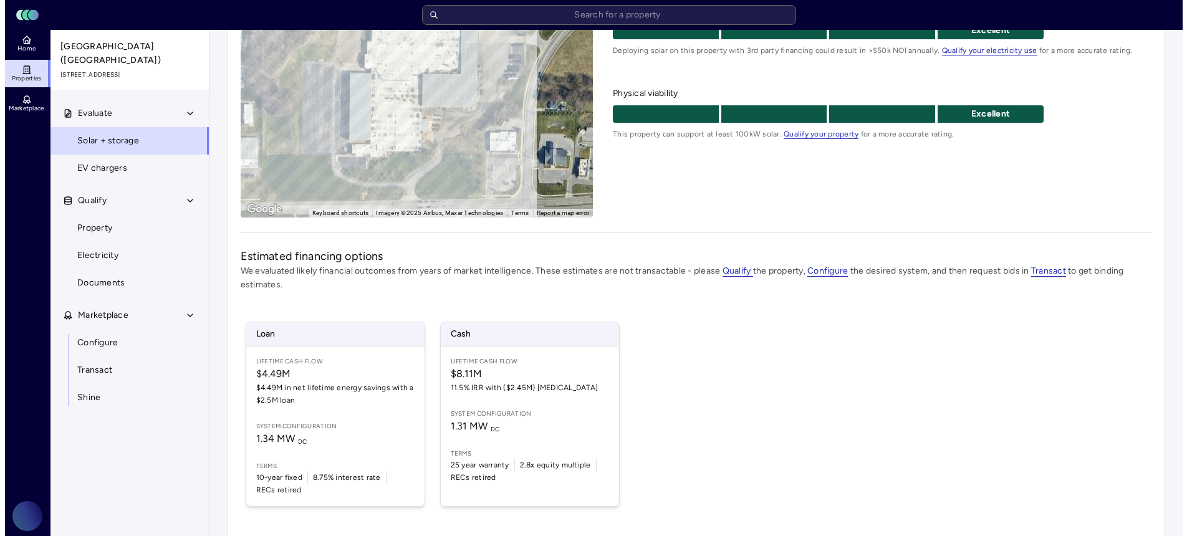
scroll to position [221, 0]
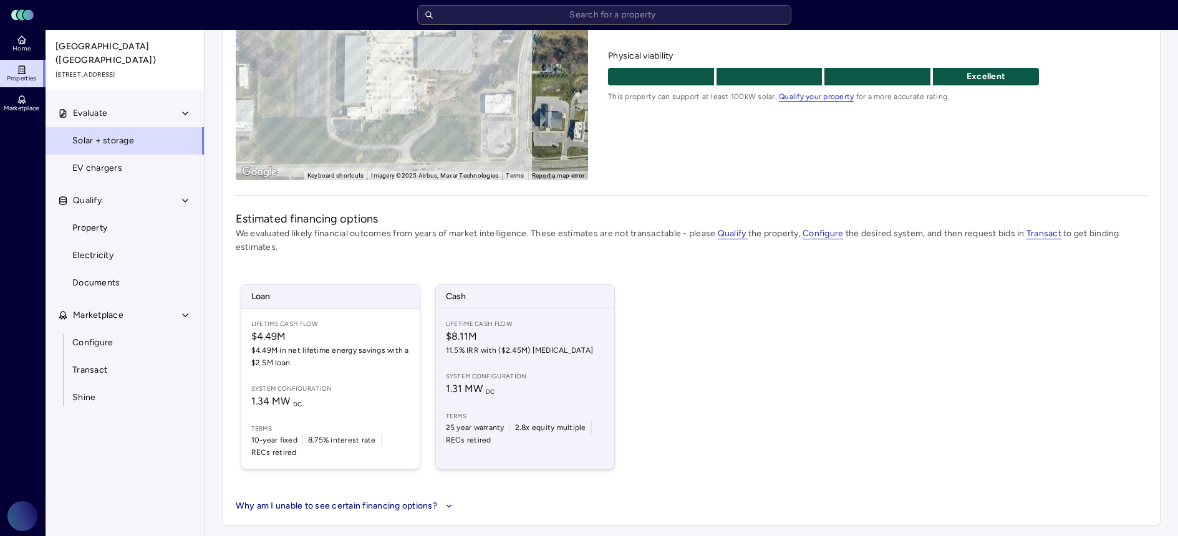
click at [542, 360] on div "Lifetime Cash Flow $8.11M 11.5% IRR with ($2.45M) CapEx System configuration 1.…" at bounding box center [525, 389] width 178 height 160
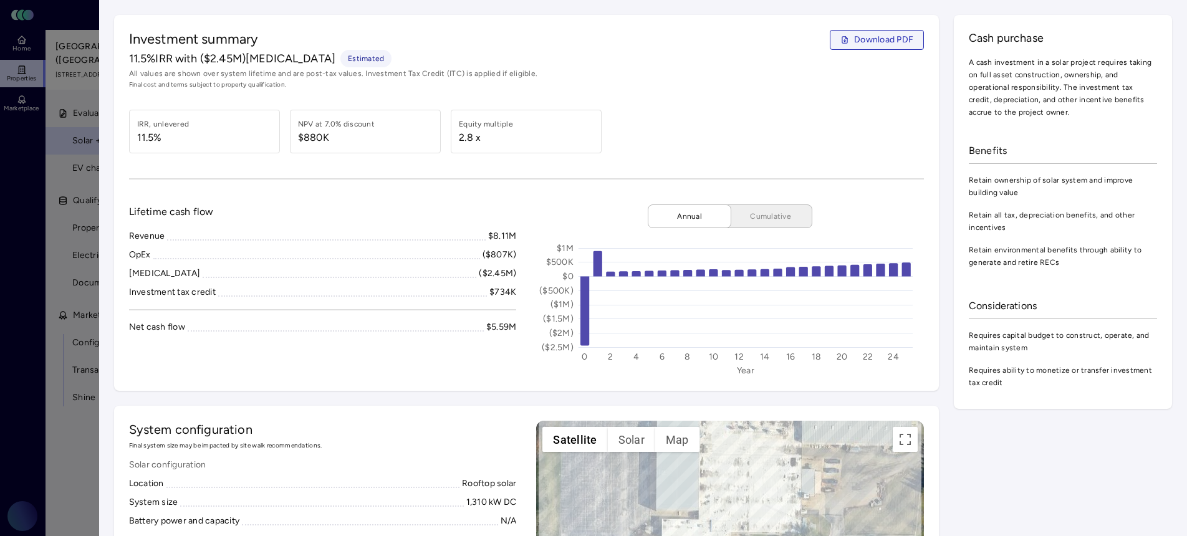
click at [854, 41] on span "Download PDF" at bounding box center [883, 40] width 59 height 14
